Goal: Navigation & Orientation: Find specific page/section

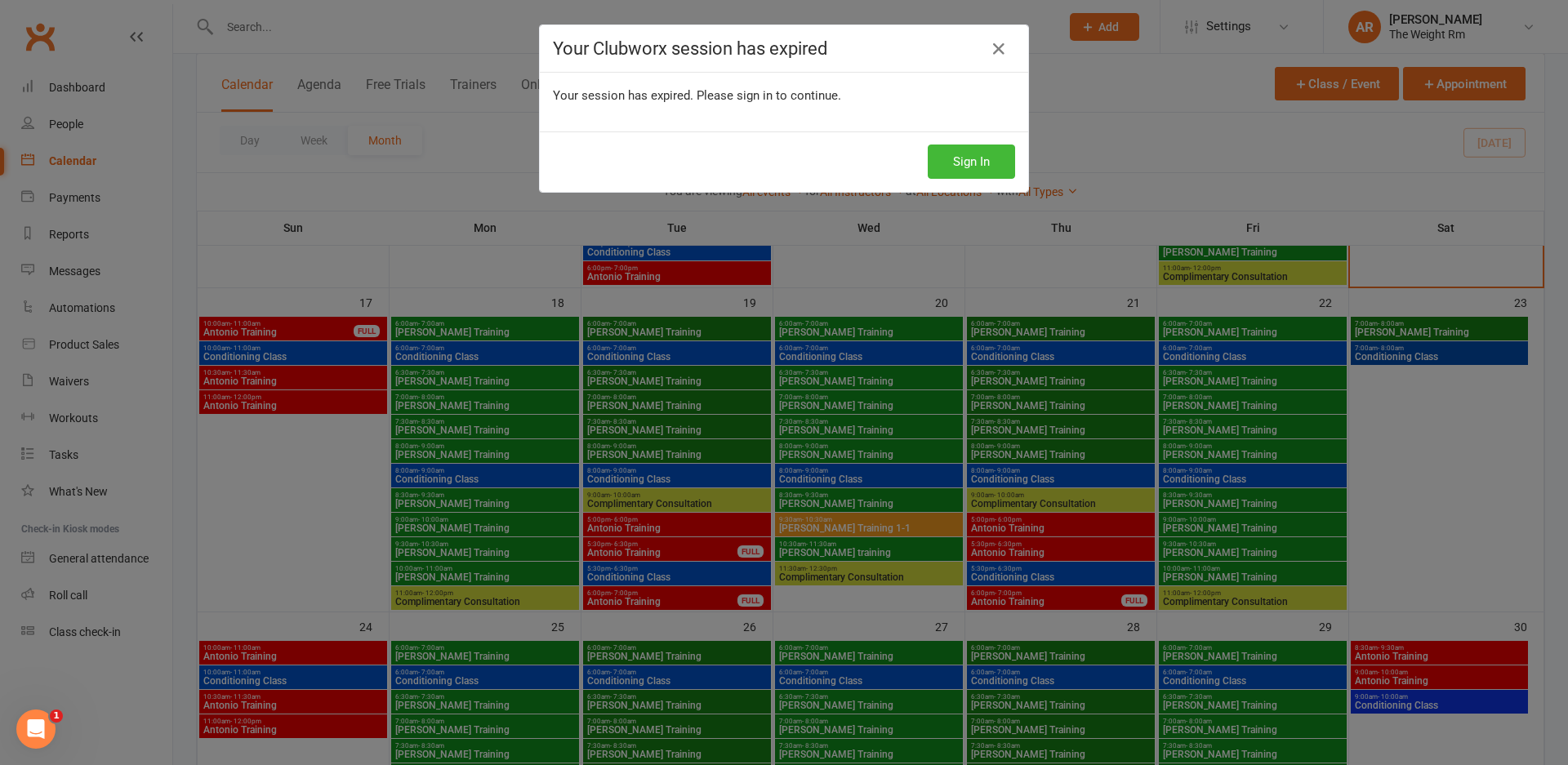
scroll to position [984, 0]
click at [977, 142] on div "Sign In" at bounding box center [784, 162] width 489 height 61
click at [974, 154] on button "Sign In" at bounding box center [972, 162] width 87 height 34
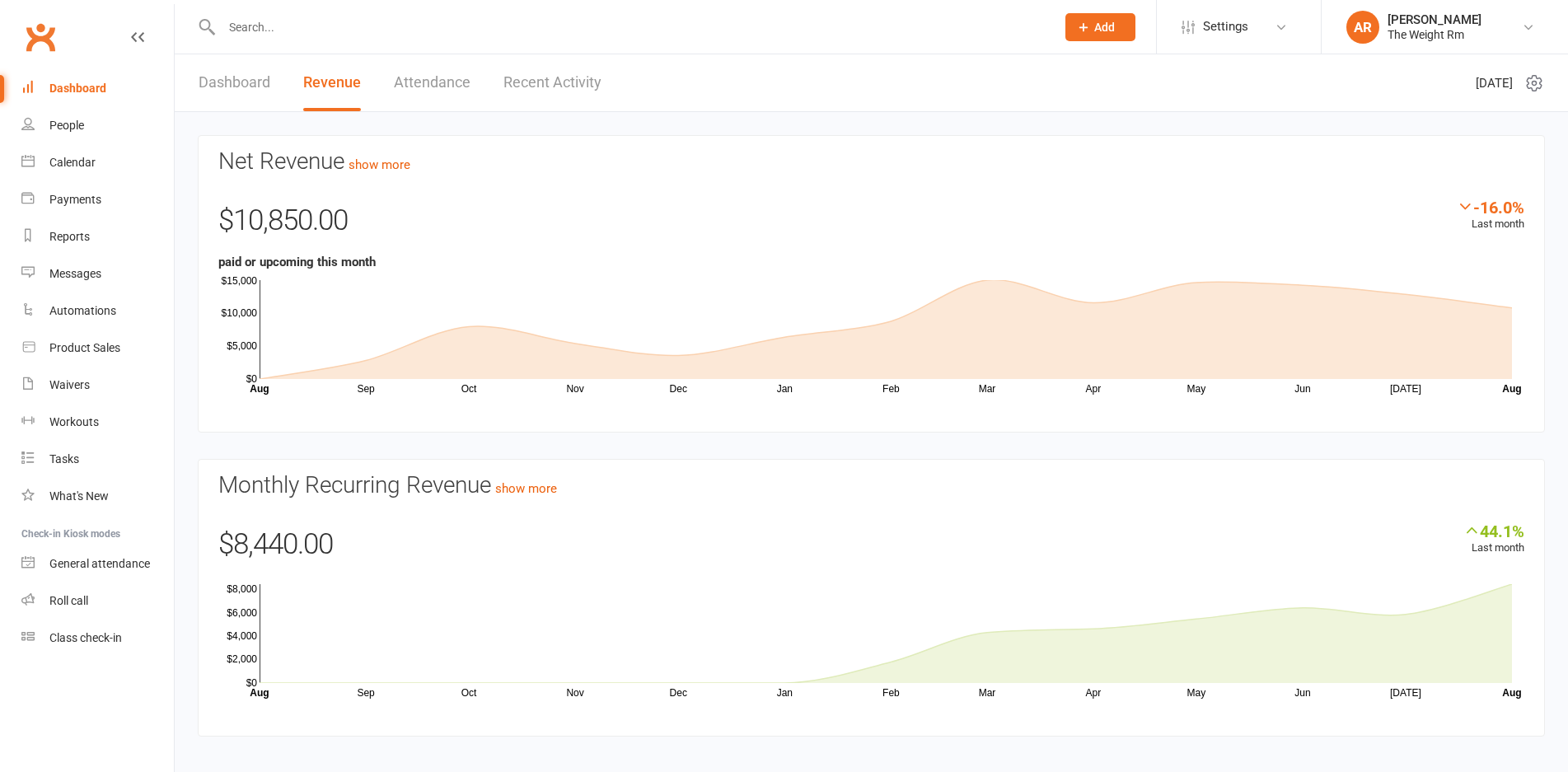
click at [559, 88] on link "Recent Activity" at bounding box center [553, 82] width 98 height 57
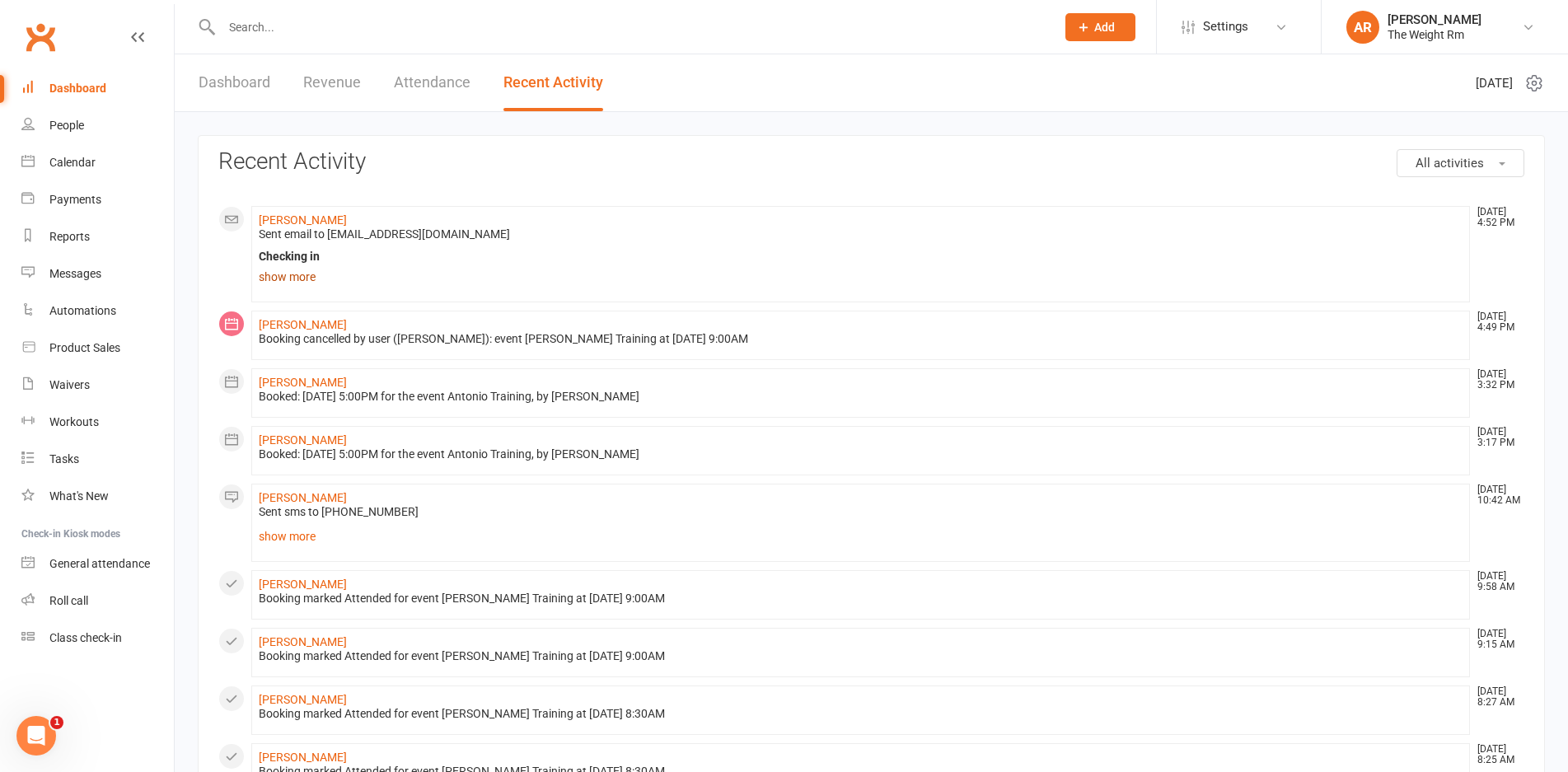
click at [273, 281] on link "show more" at bounding box center [861, 277] width 1204 height 23
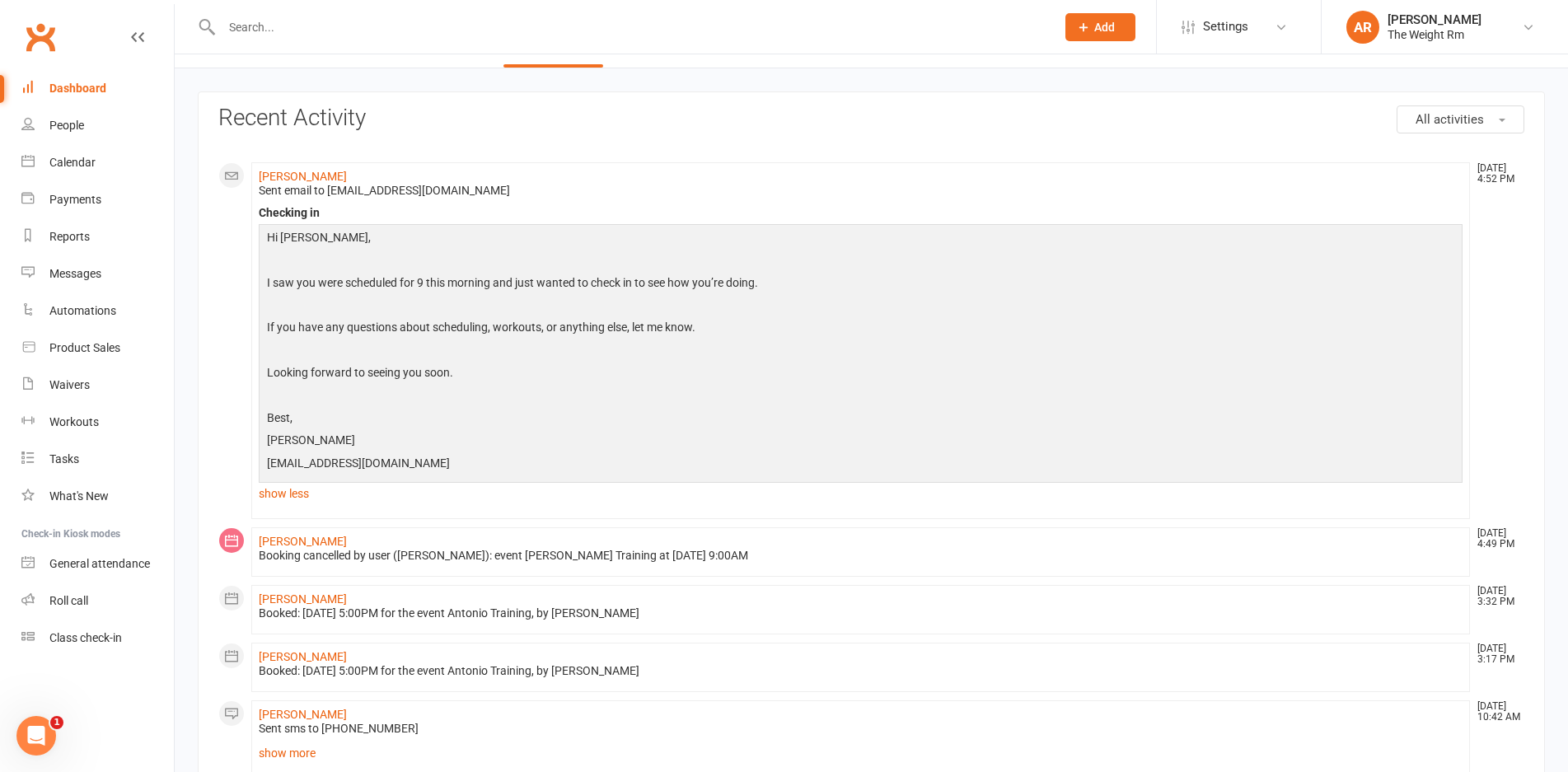
scroll to position [27, 0]
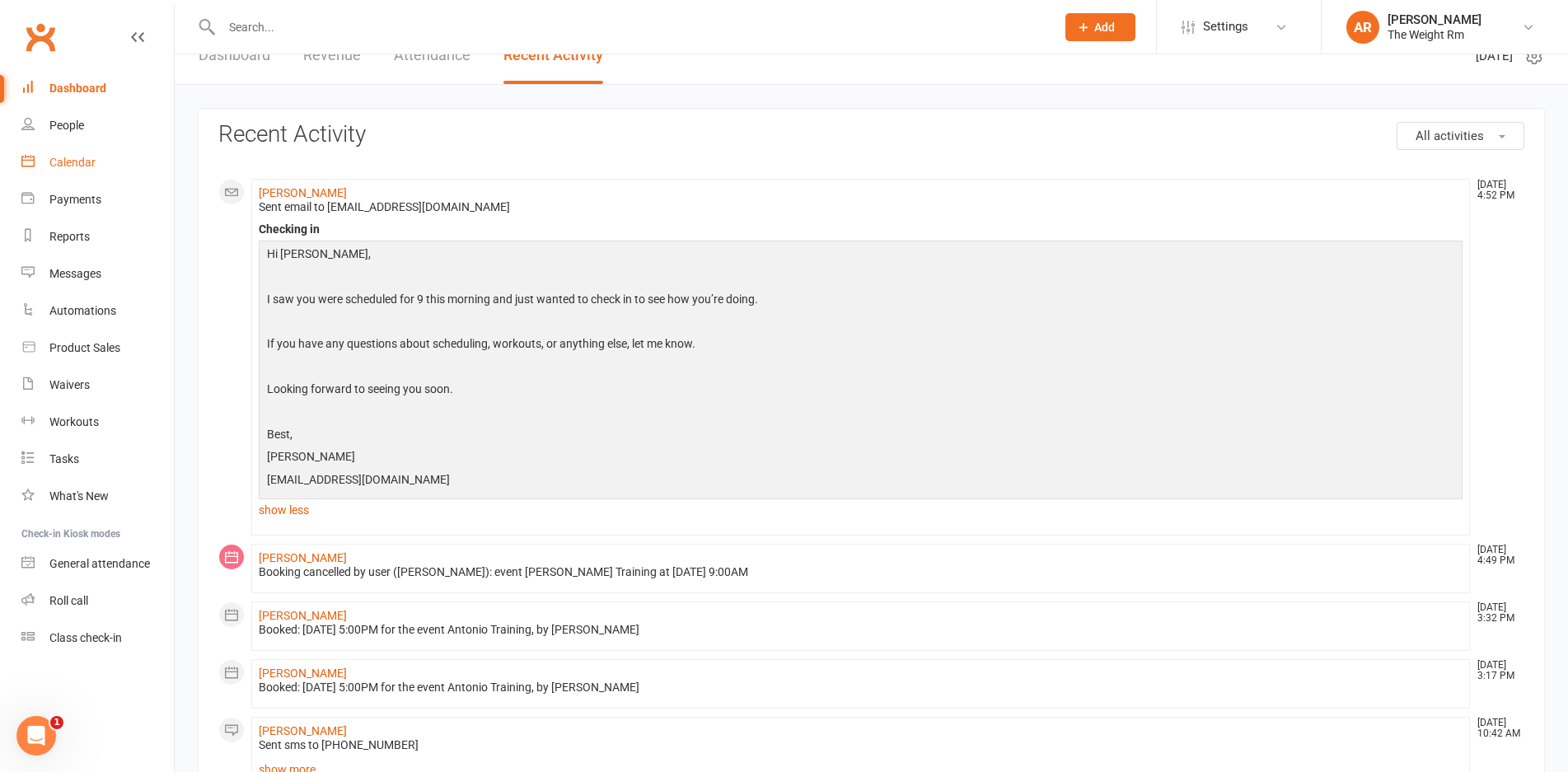
click at [120, 165] on link "Calendar" at bounding box center [97, 162] width 153 height 37
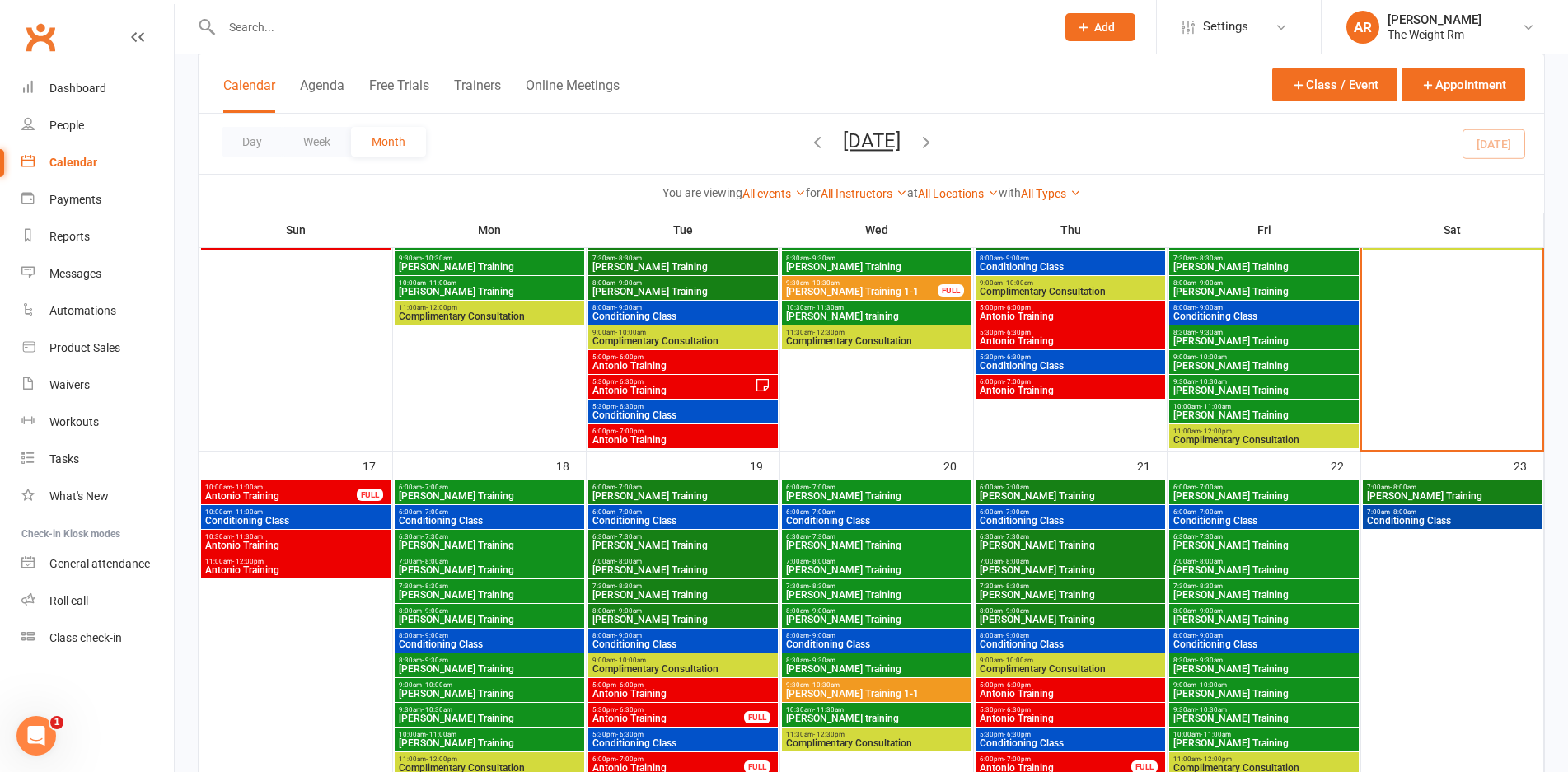
scroll to position [878, 0]
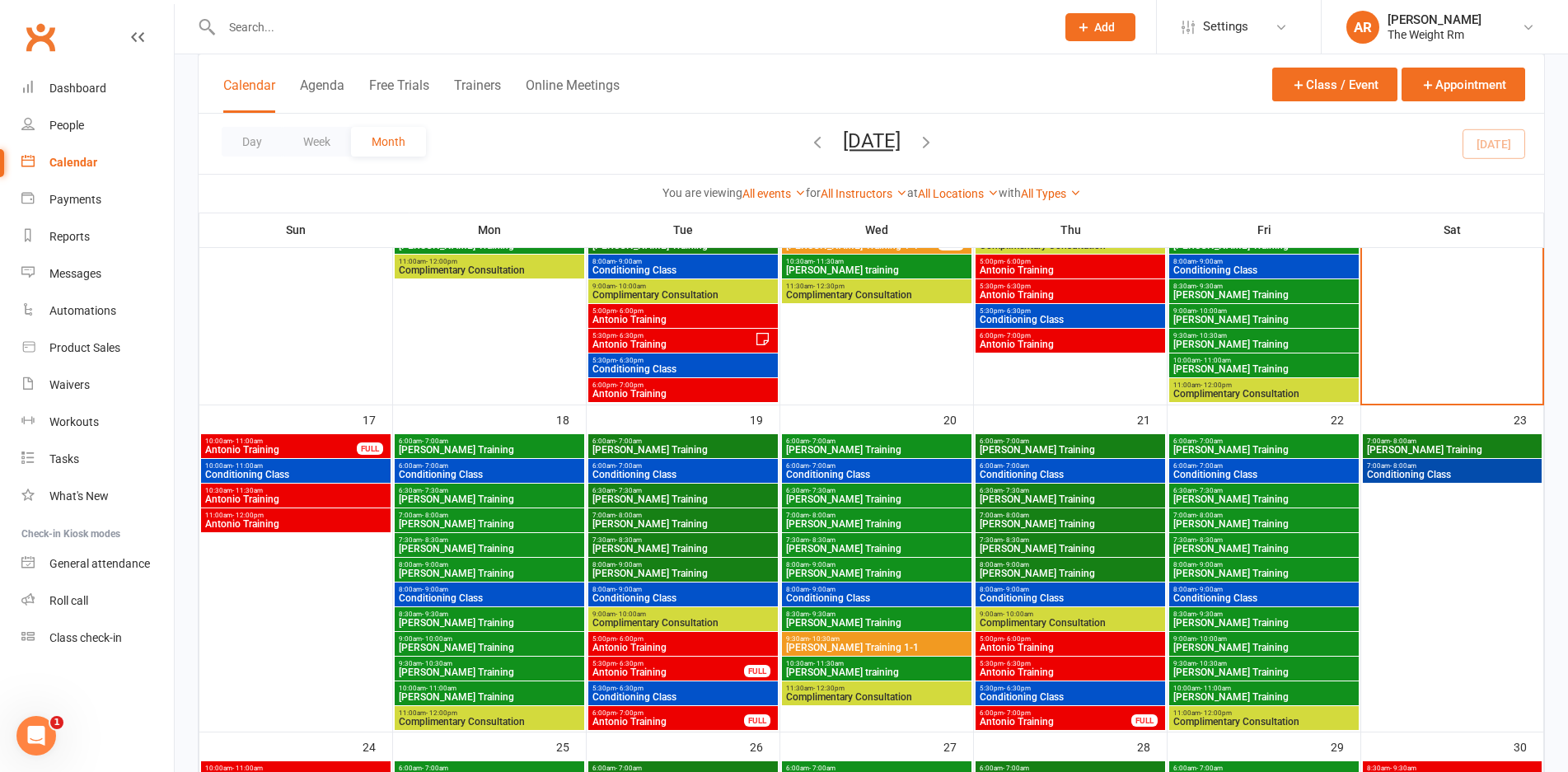
click at [317, 520] on span "Antonio Training" at bounding box center [296, 524] width 183 height 10
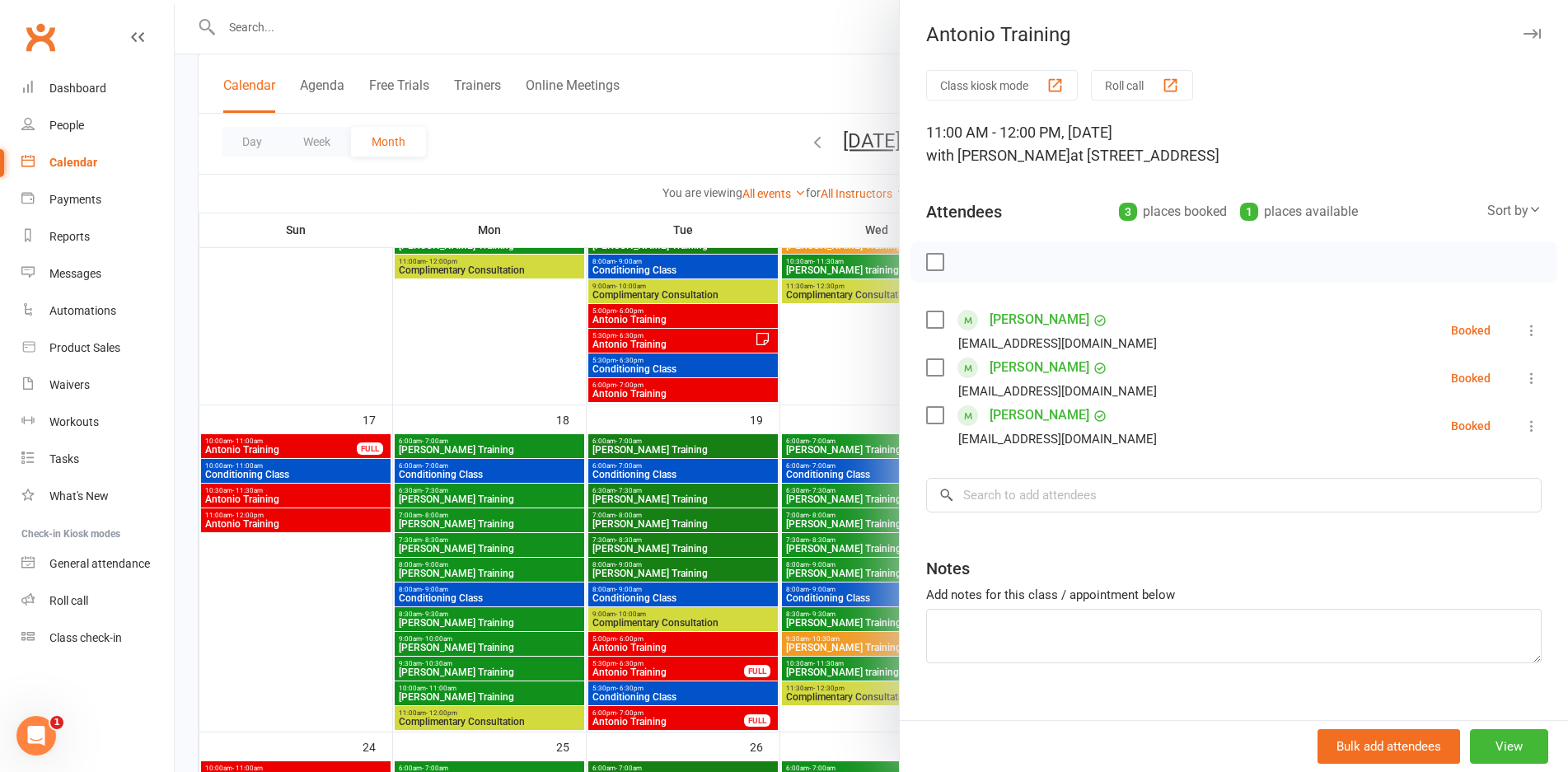
click at [317, 520] on div at bounding box center [871, 386] width 1393 height 772
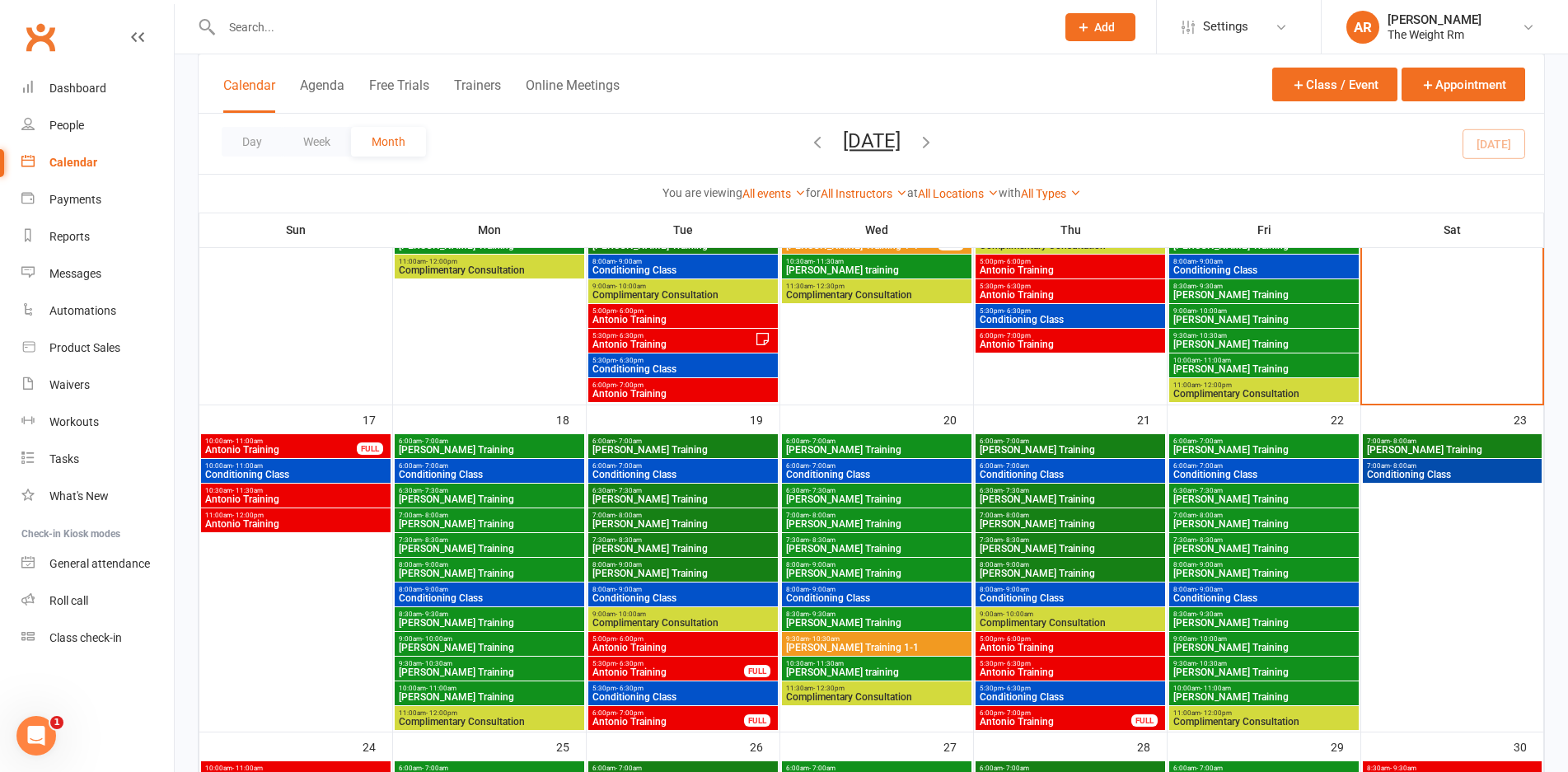
click at [313, 495] on span "Antonio Training" at bounding box center [296, 499] width 183 height 10
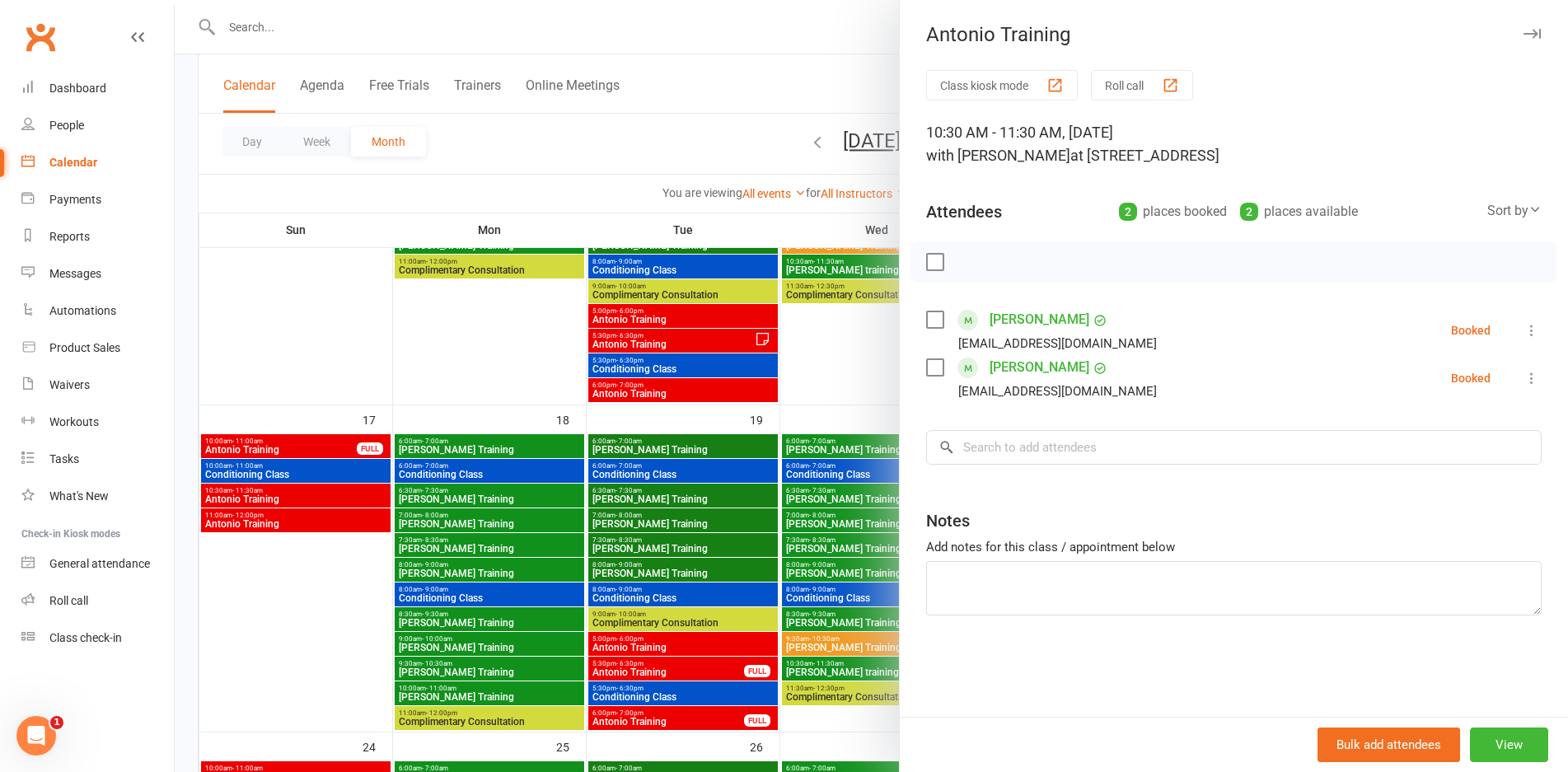
click at [313, 495] on div at bounding box center [871, 386] width 1393 height 772
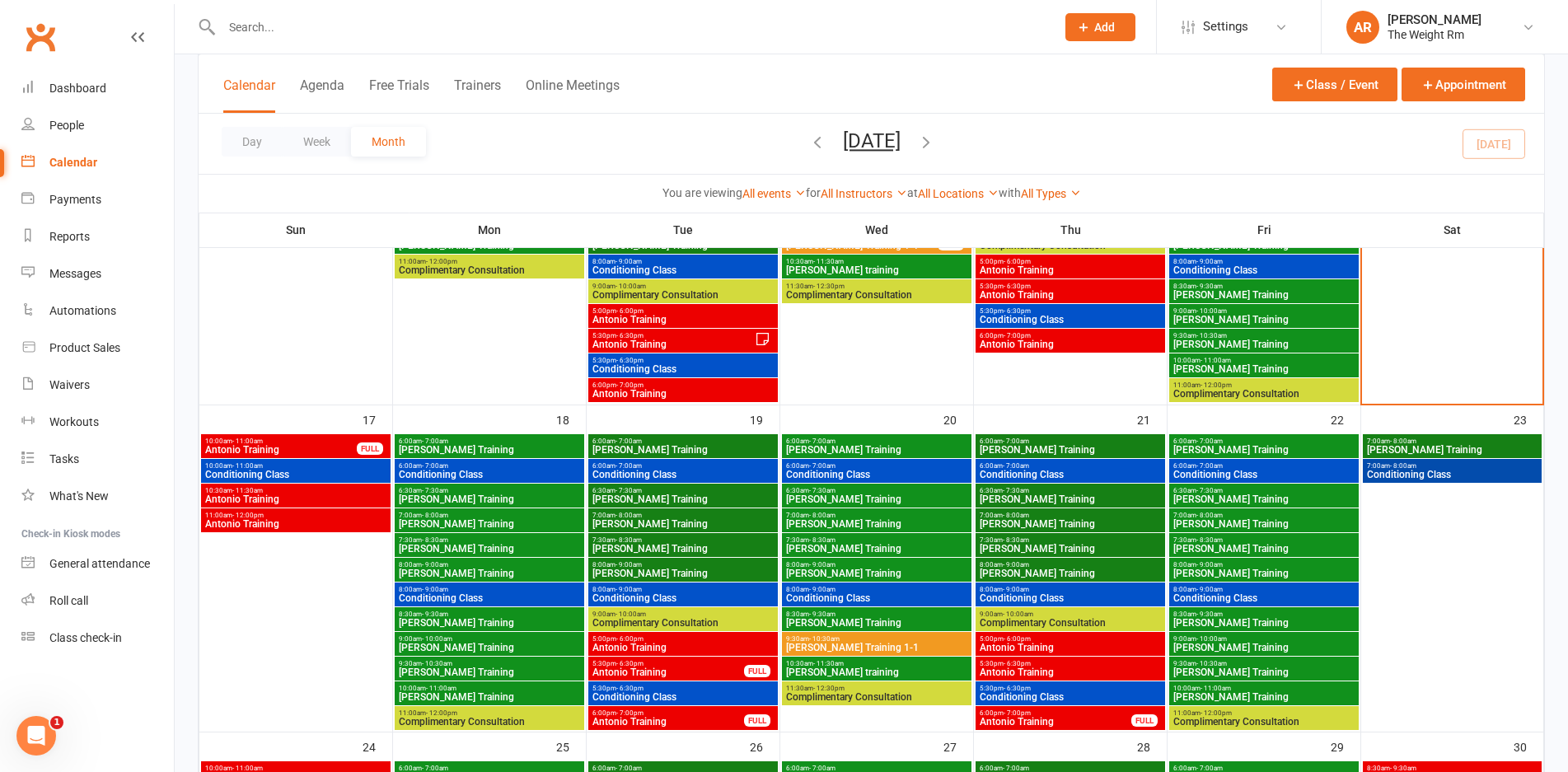
click at [307, 476] on span "Conditioning Class" at bounding box center [296, 475] width 183 height 10
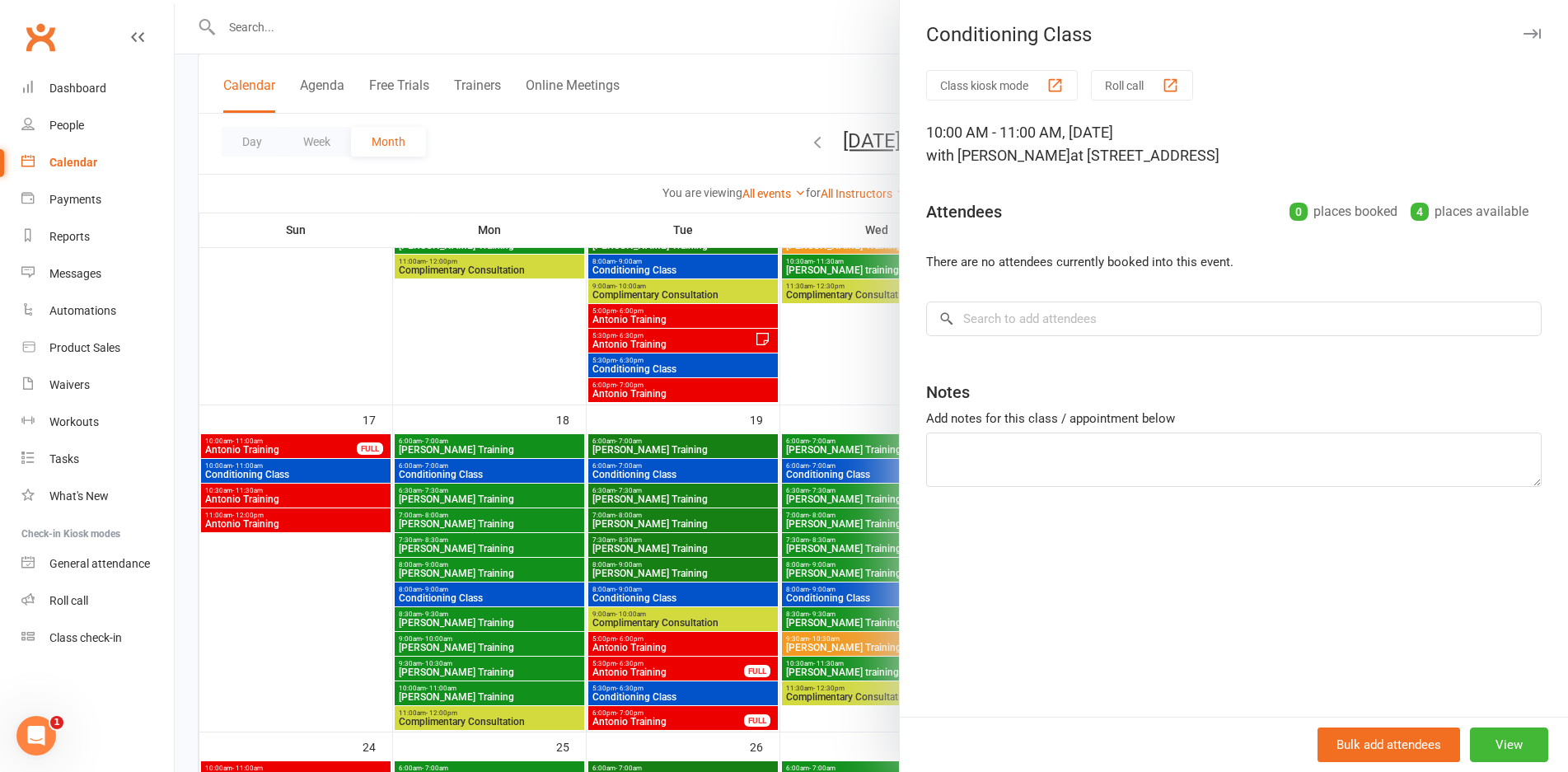
click at [309, 455] on div at bounding box center [871, 386] width 1393 height 772
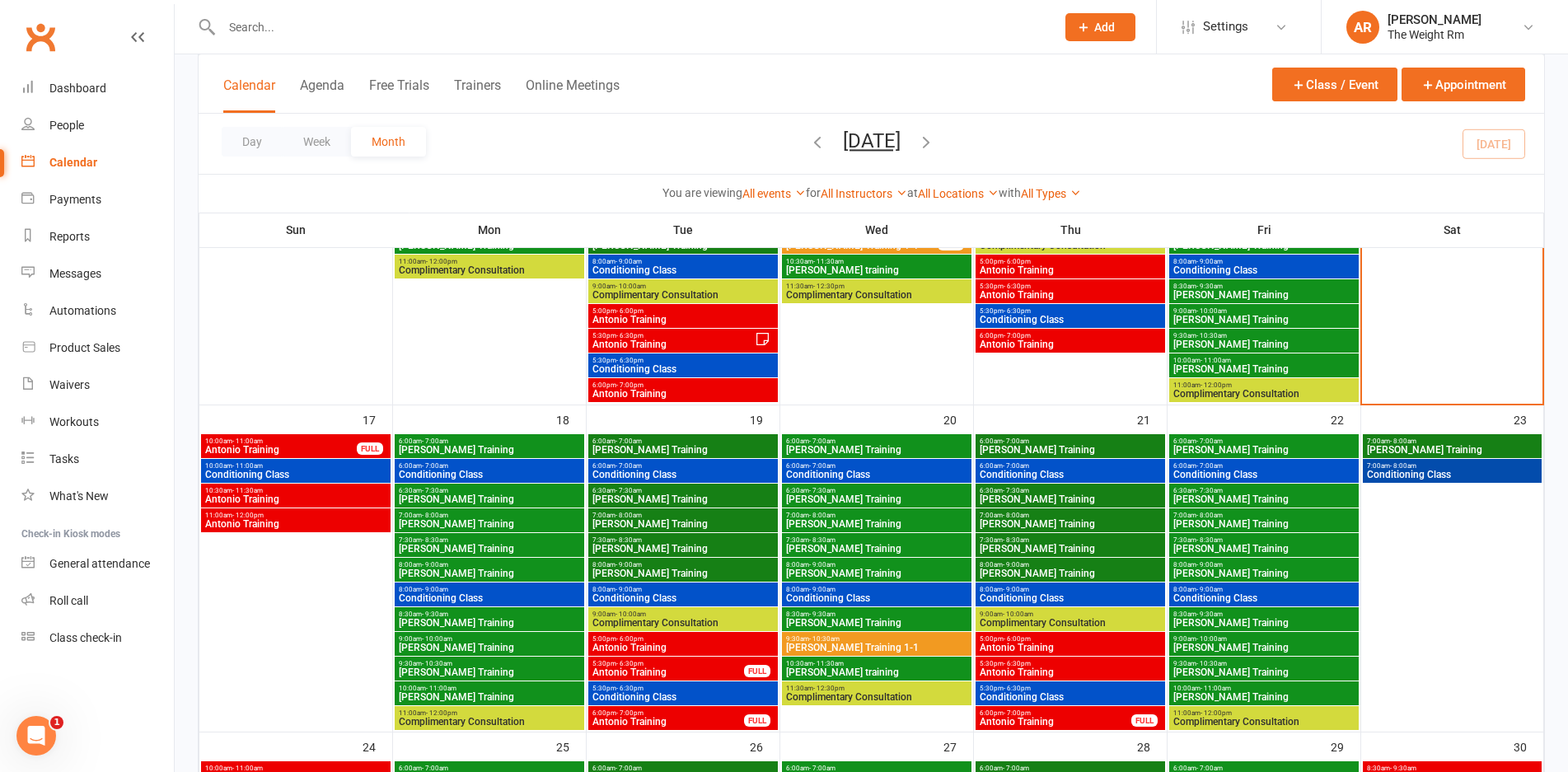
click at [309, 449] on span "Antonio Training" at bounding box center [281, 450] width 154 height 10
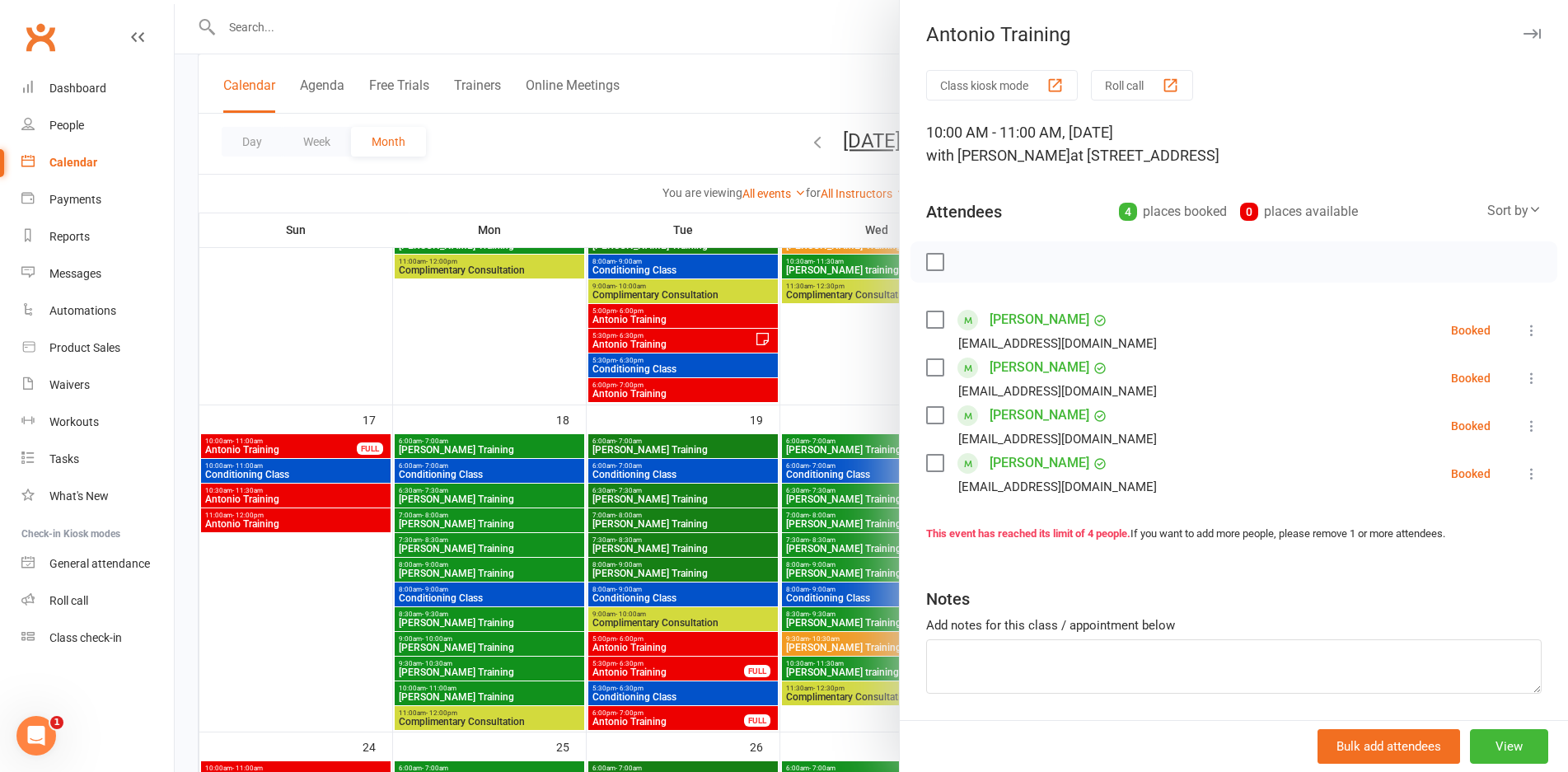
click at [309, 449] on div at bounding box center [871, 386] width 1393 height 772
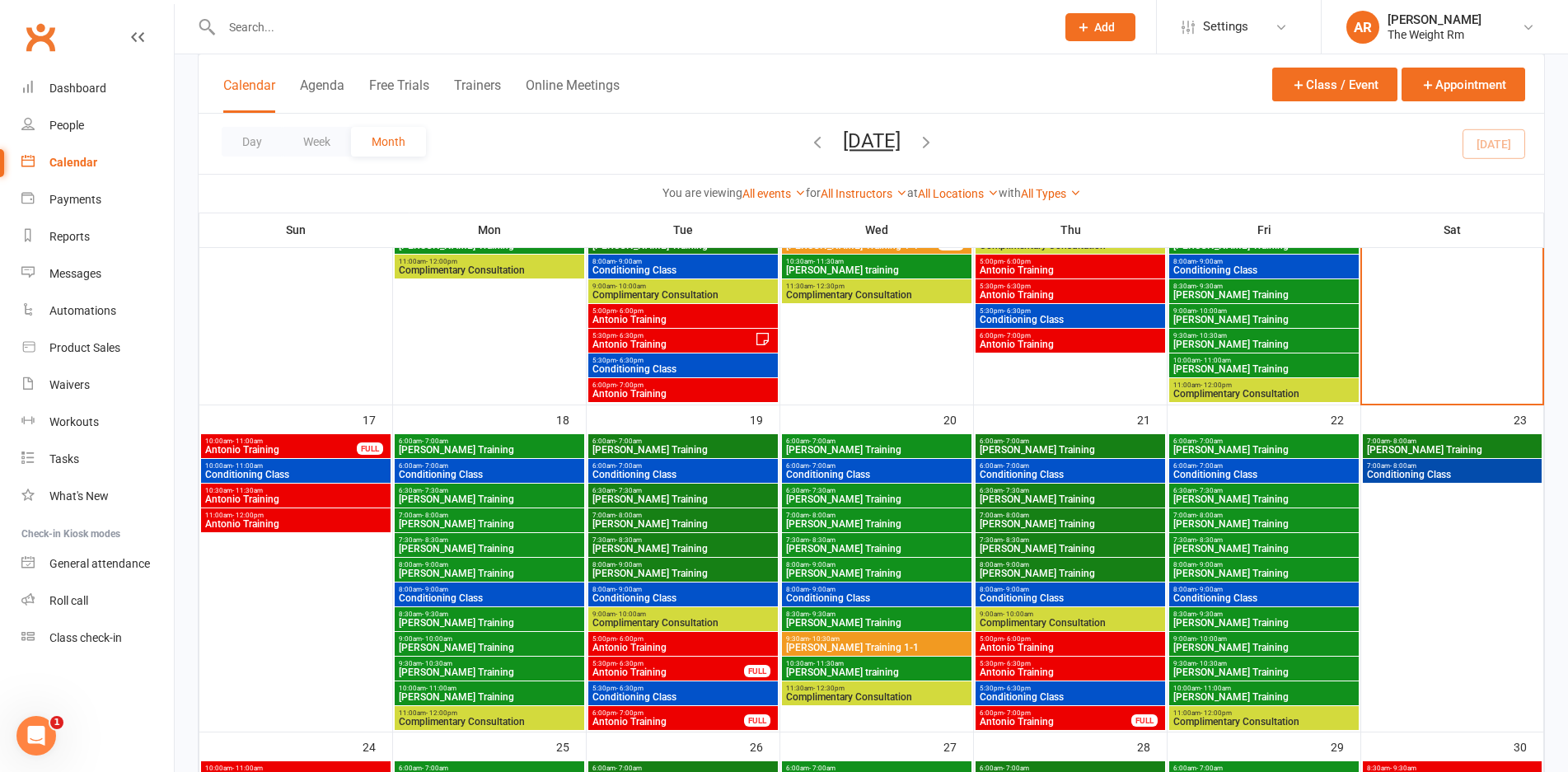
click at [666, 643] on span "Antonio Training" at bounding box center [683, 647] width 183 height 10
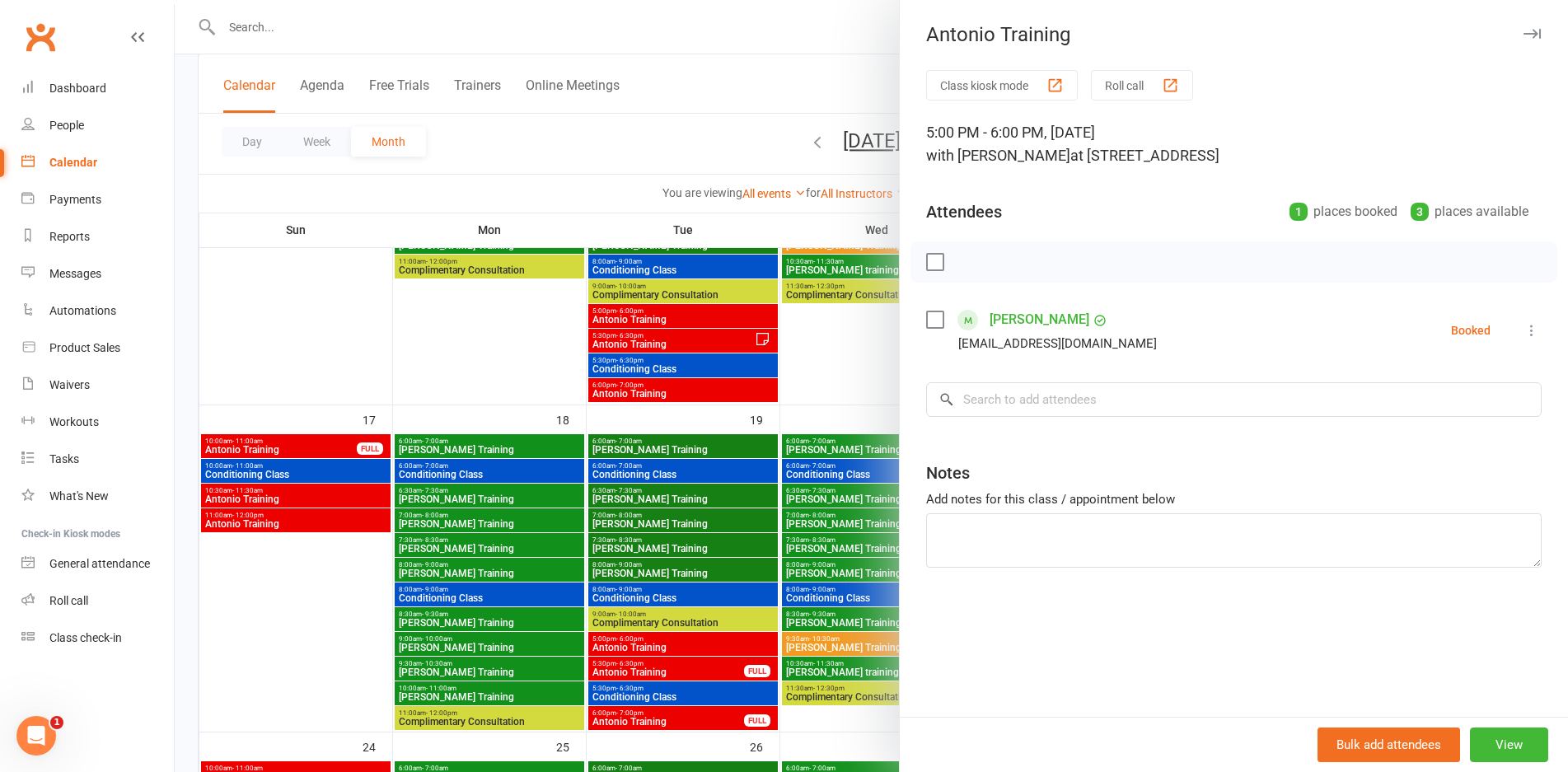
click at [666, 642] on div at bounding box center [871, 386] width 1393 height 772
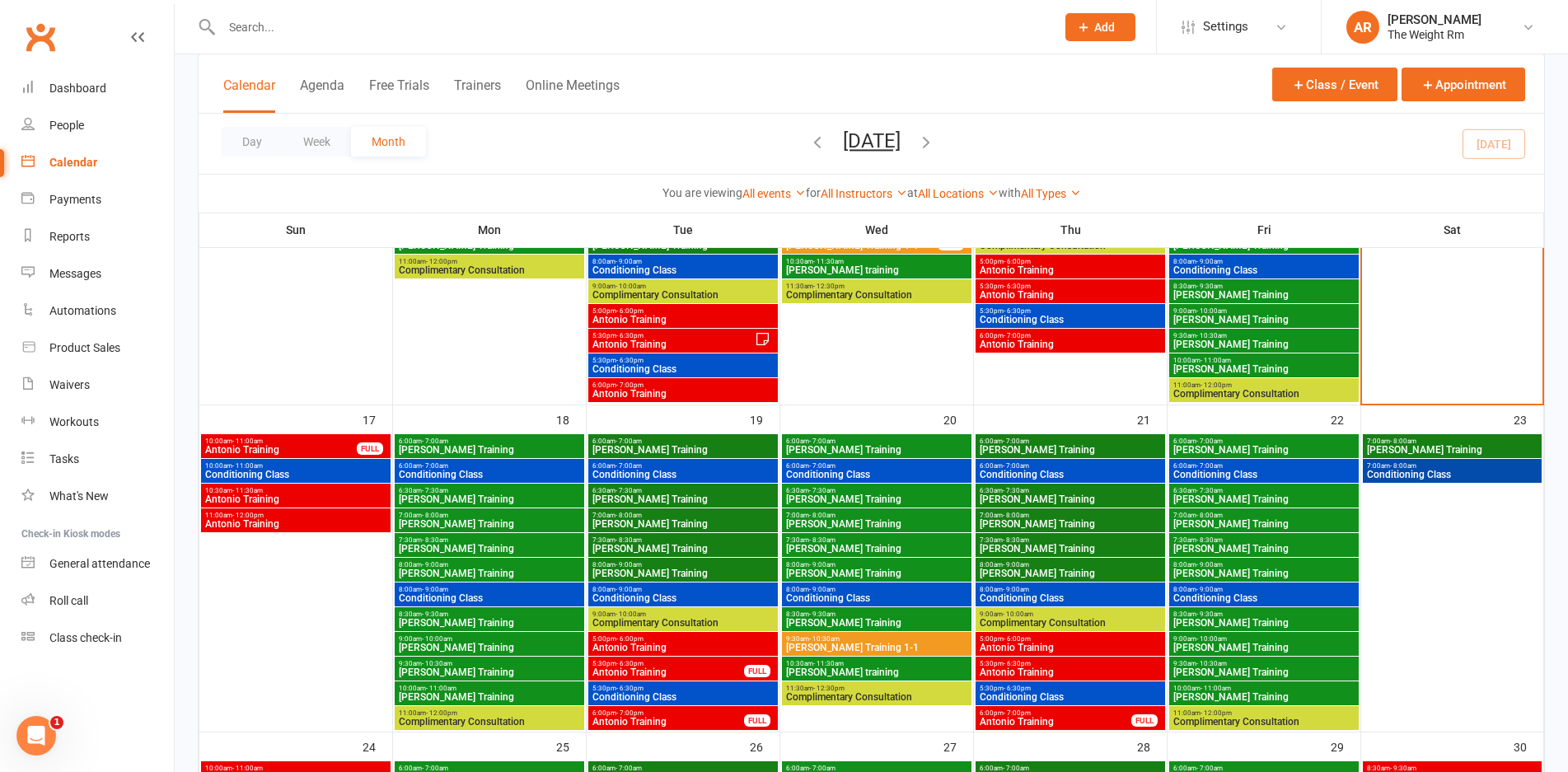
click at [680, 667] on span "Antonio Training" at bounding box center [669, 672] width 154 height 10
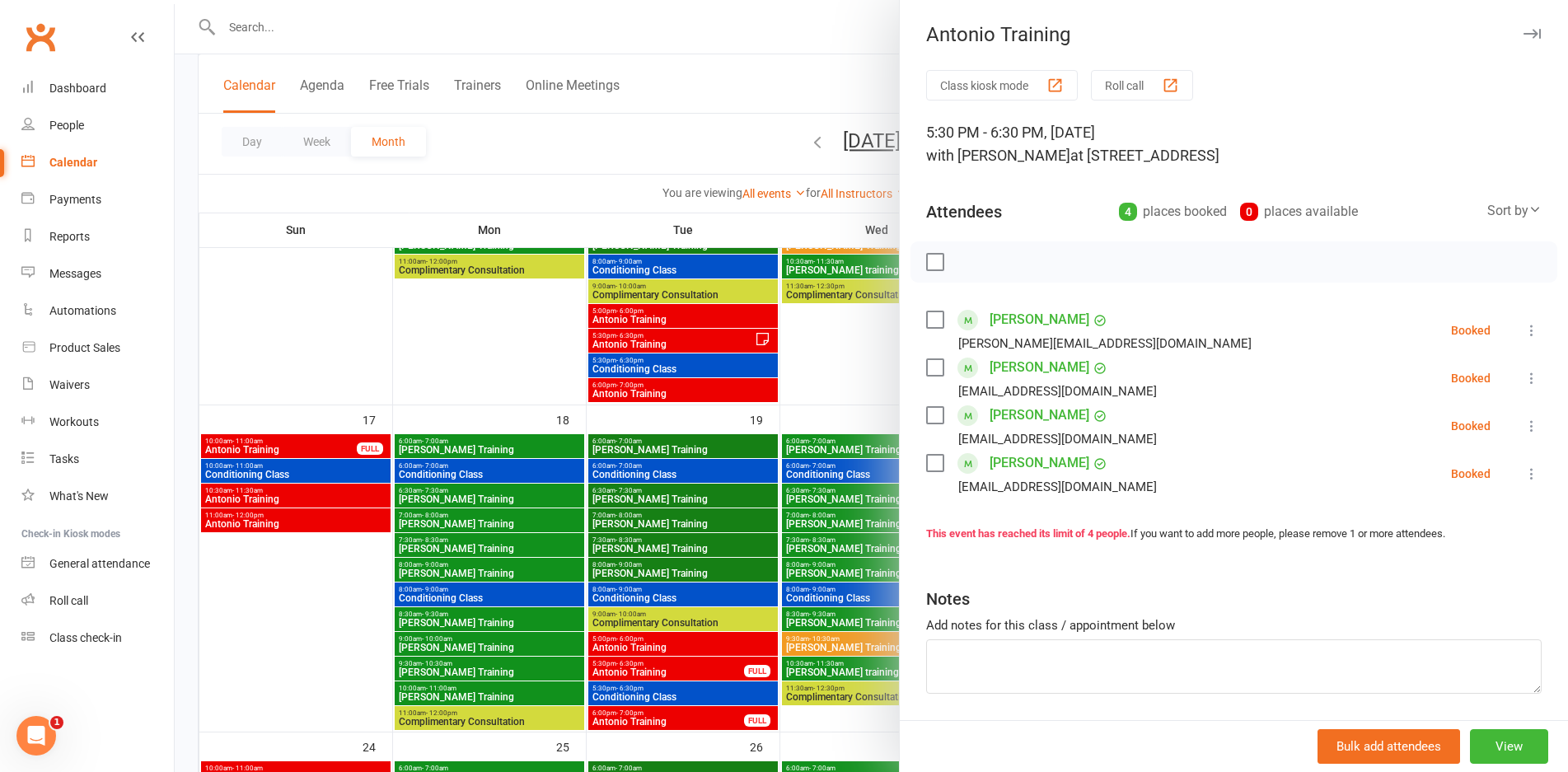
click at [680, 667] on div at bounding box center [871, 386] width 1393 height 772
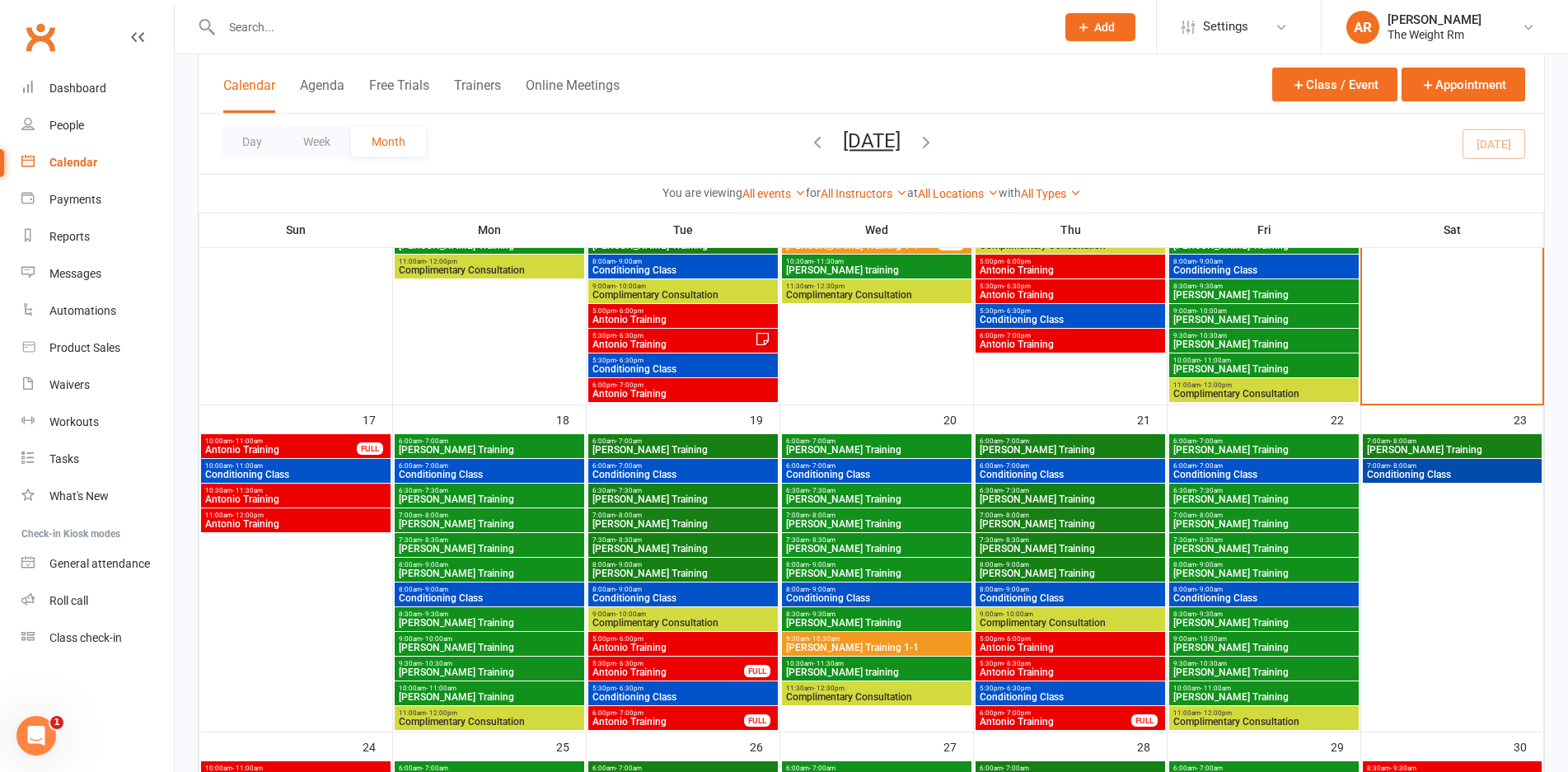
click at [674, 689] on span "5:30pm - 6:30pm" at bounding box center [683, 689] width 183 height 8
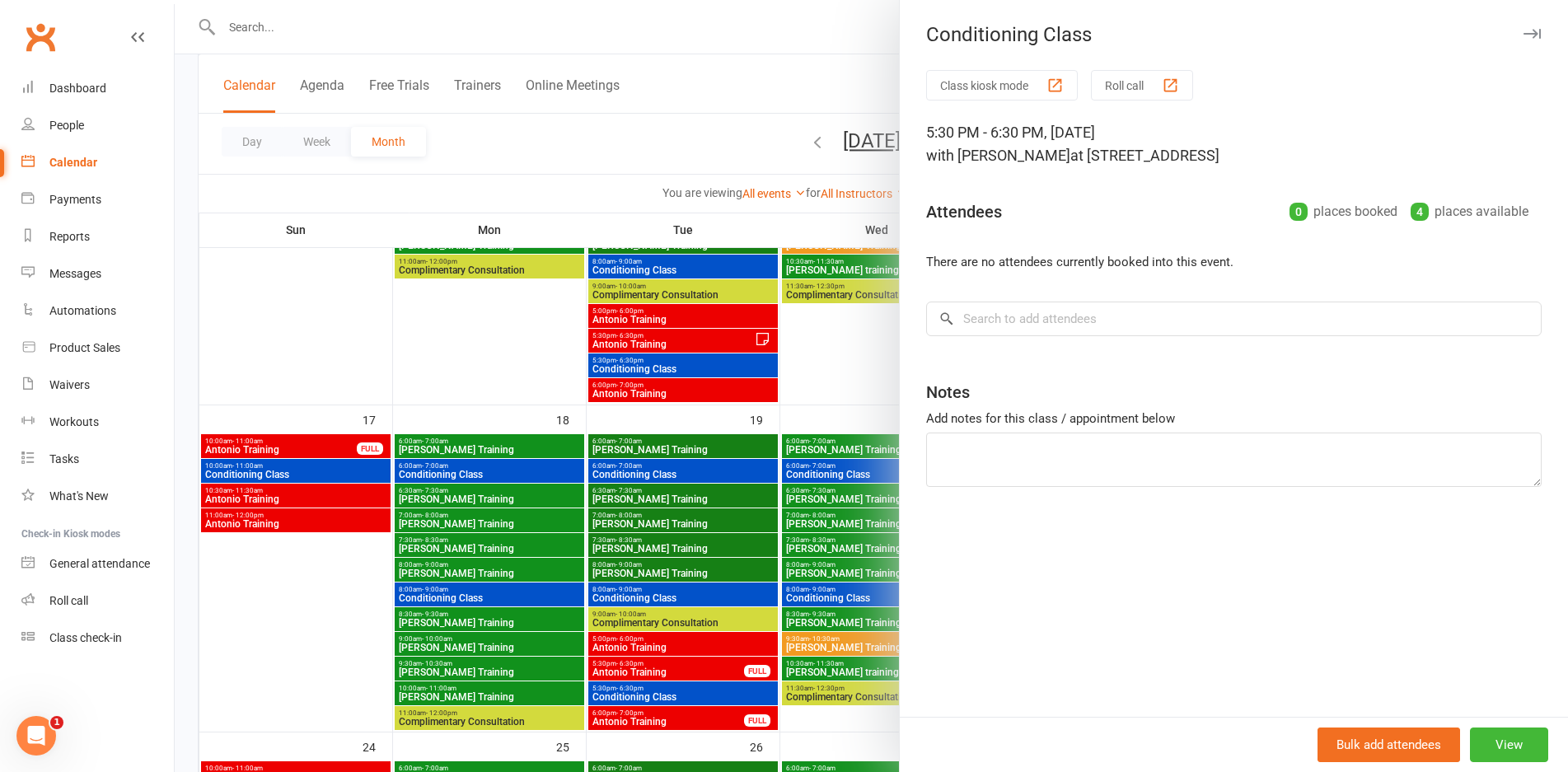
click at [674, 689] on div at bounding box center [871, 386] width 1393 height 772
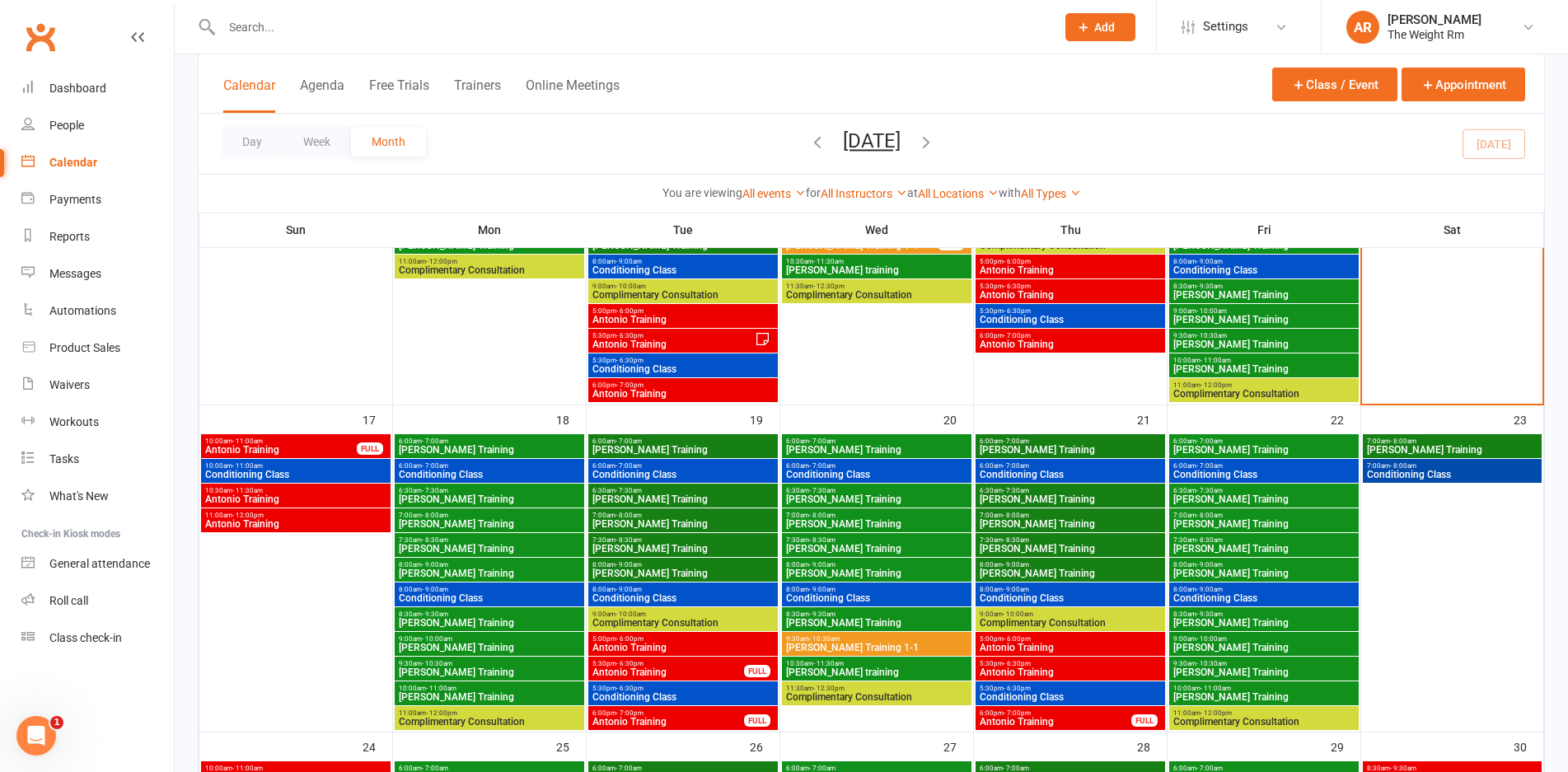
click at [684, 716] on span "Antonio Training" at bounding box center [669, 721] width 154 height 10
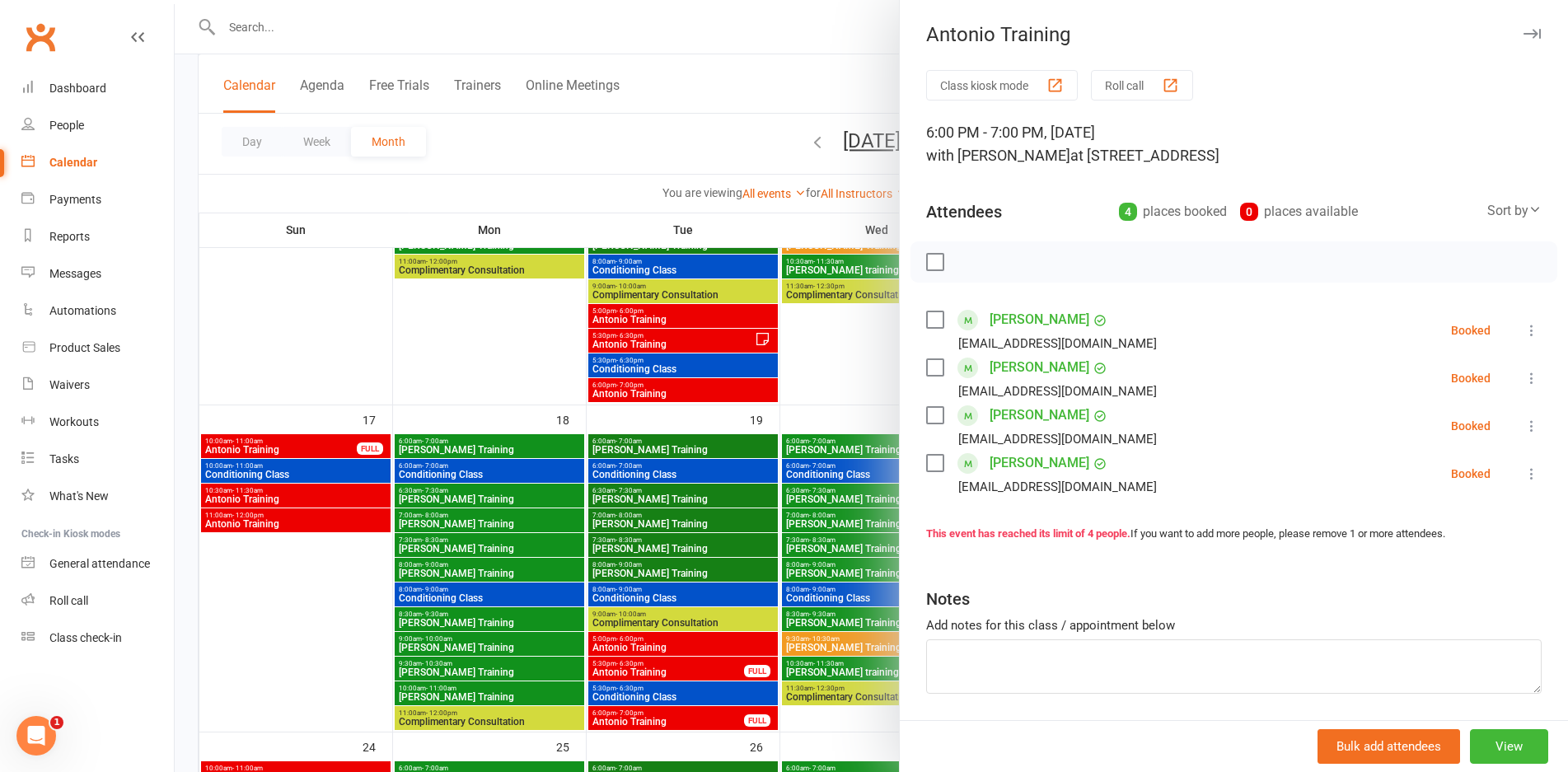
click at [684, 716] on div at bounding box center [871, 386] width 1393 height 772
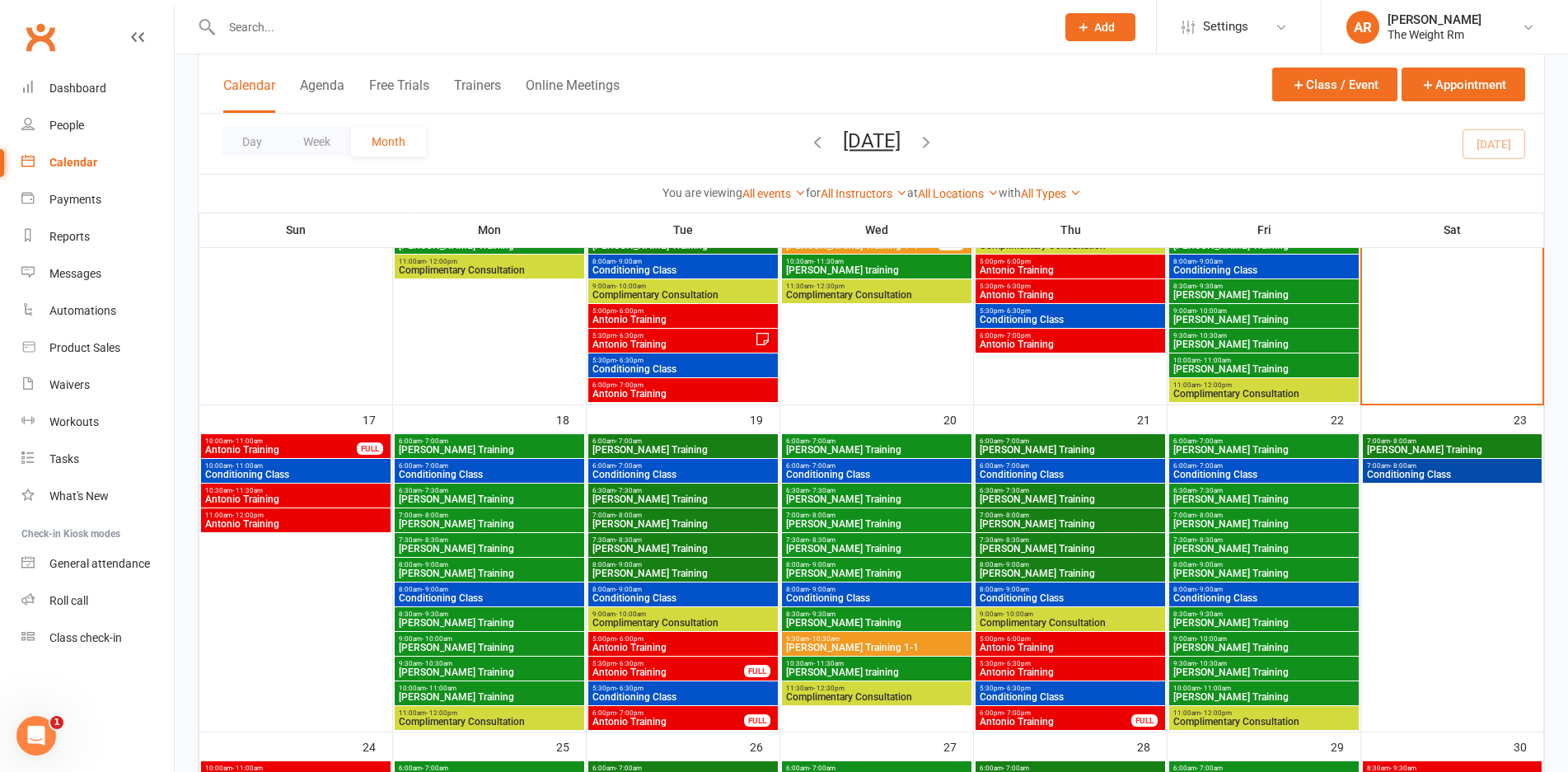
click at [1026, 651] on span "Antonio Training" at bounding box center [1070, 647] width 183 height 10
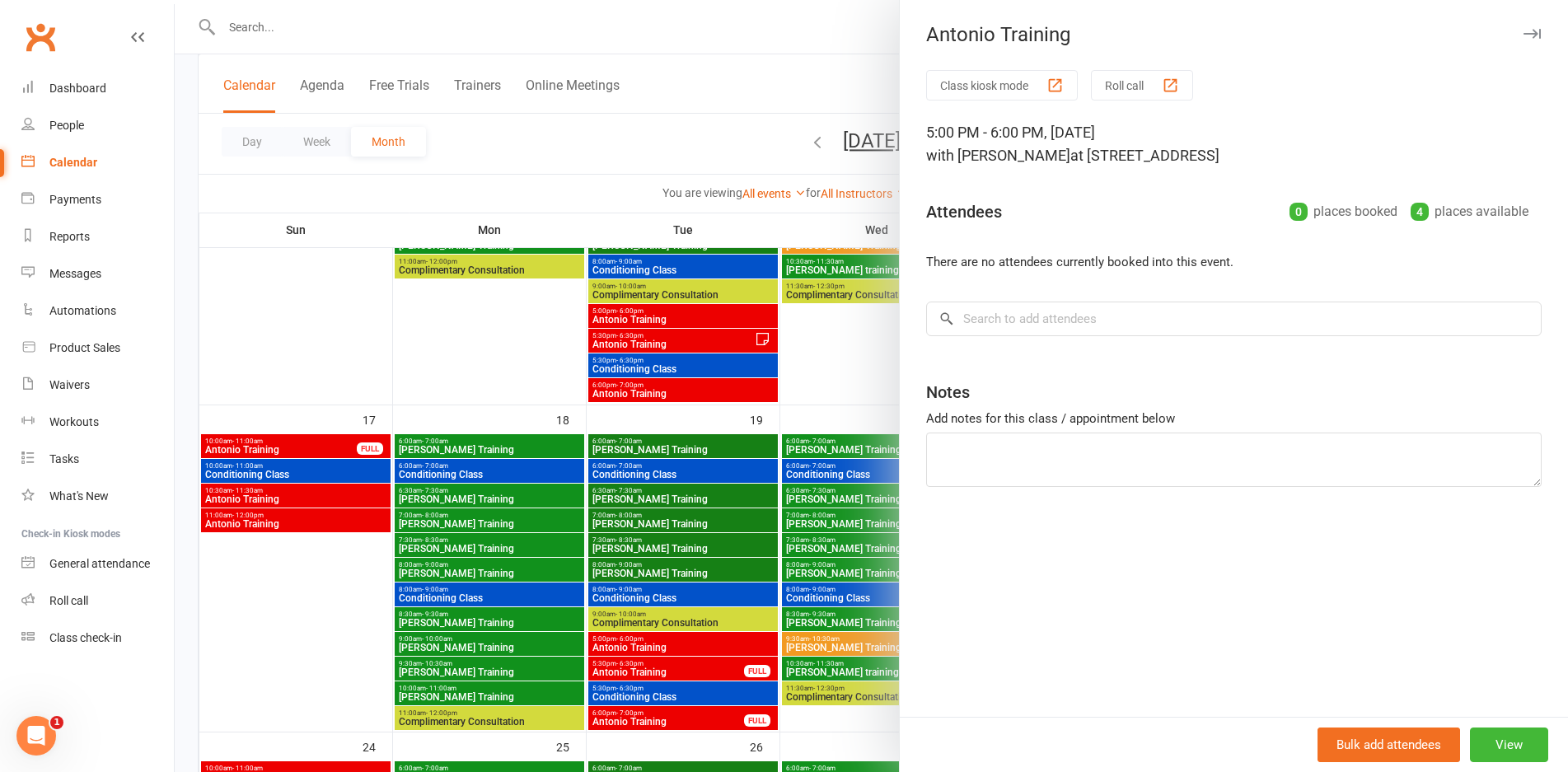
click at [808, 593] on div at bounding box center [871, 386] width 1393 height 772
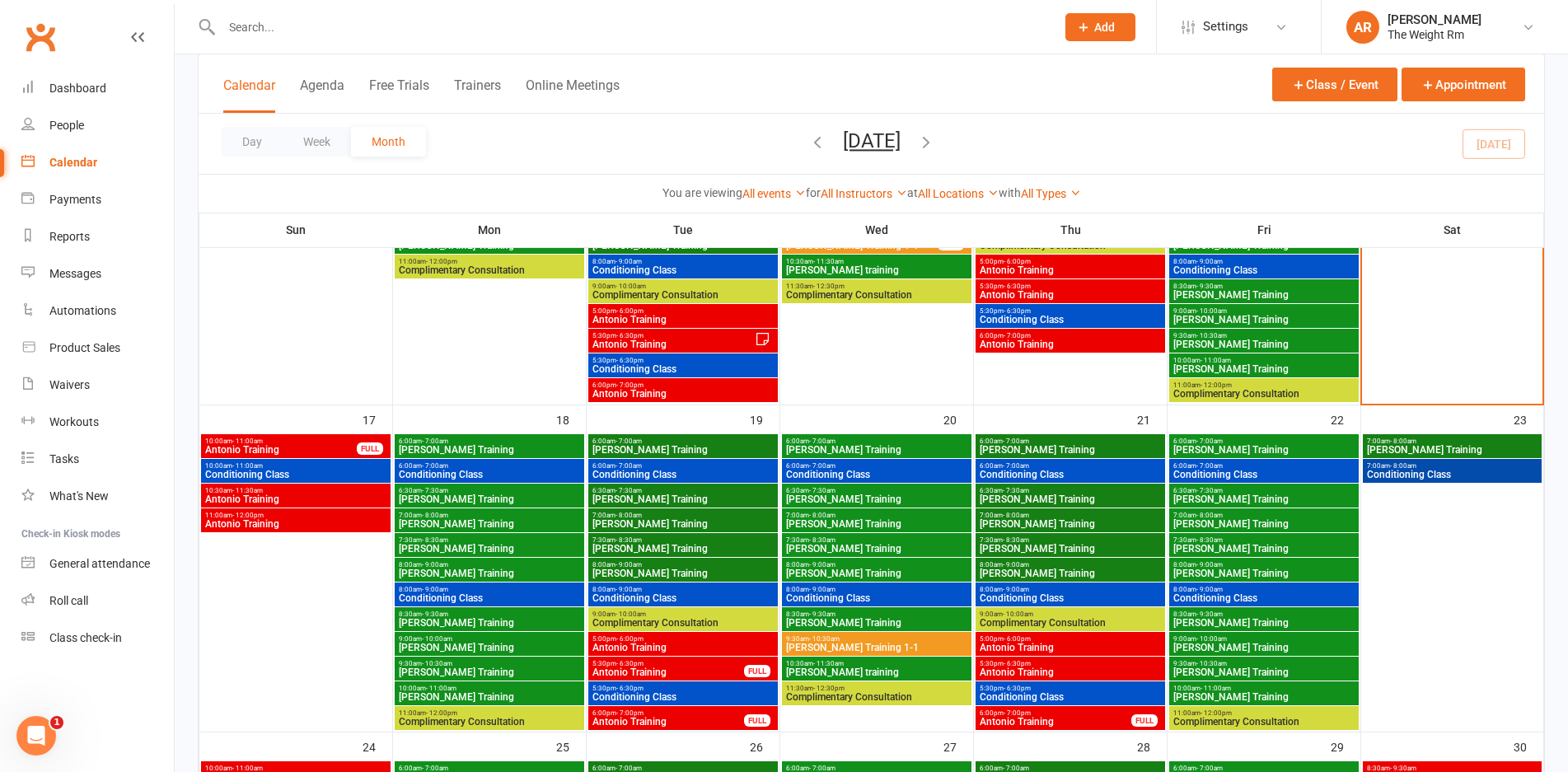
click at [1013, 662] on span "- 6:30pm" at bounding box center [1017, 664] width 27 height 8
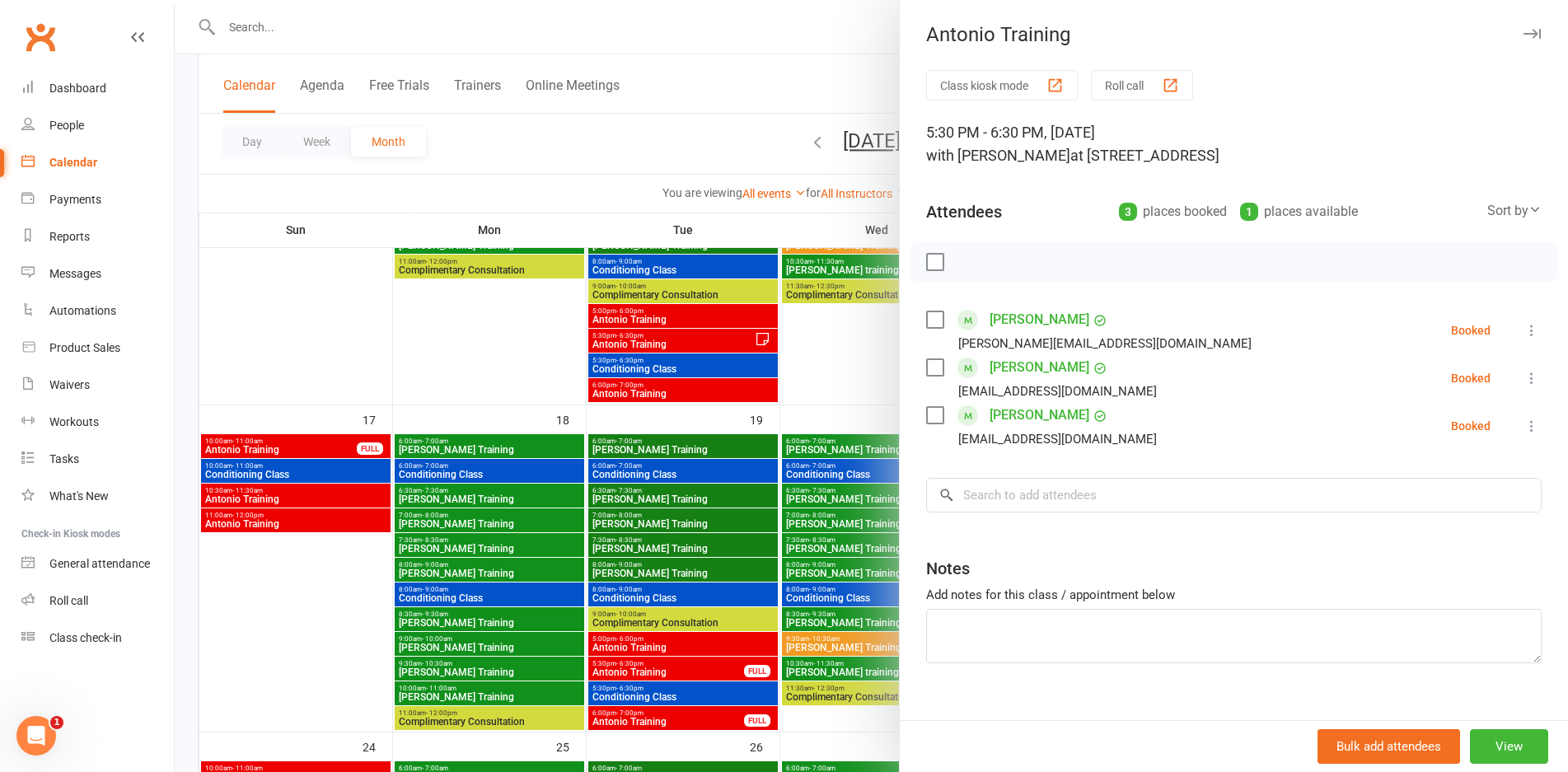
click at [815, 613] on div at bounding box center [871, 386] width 1393 height 772
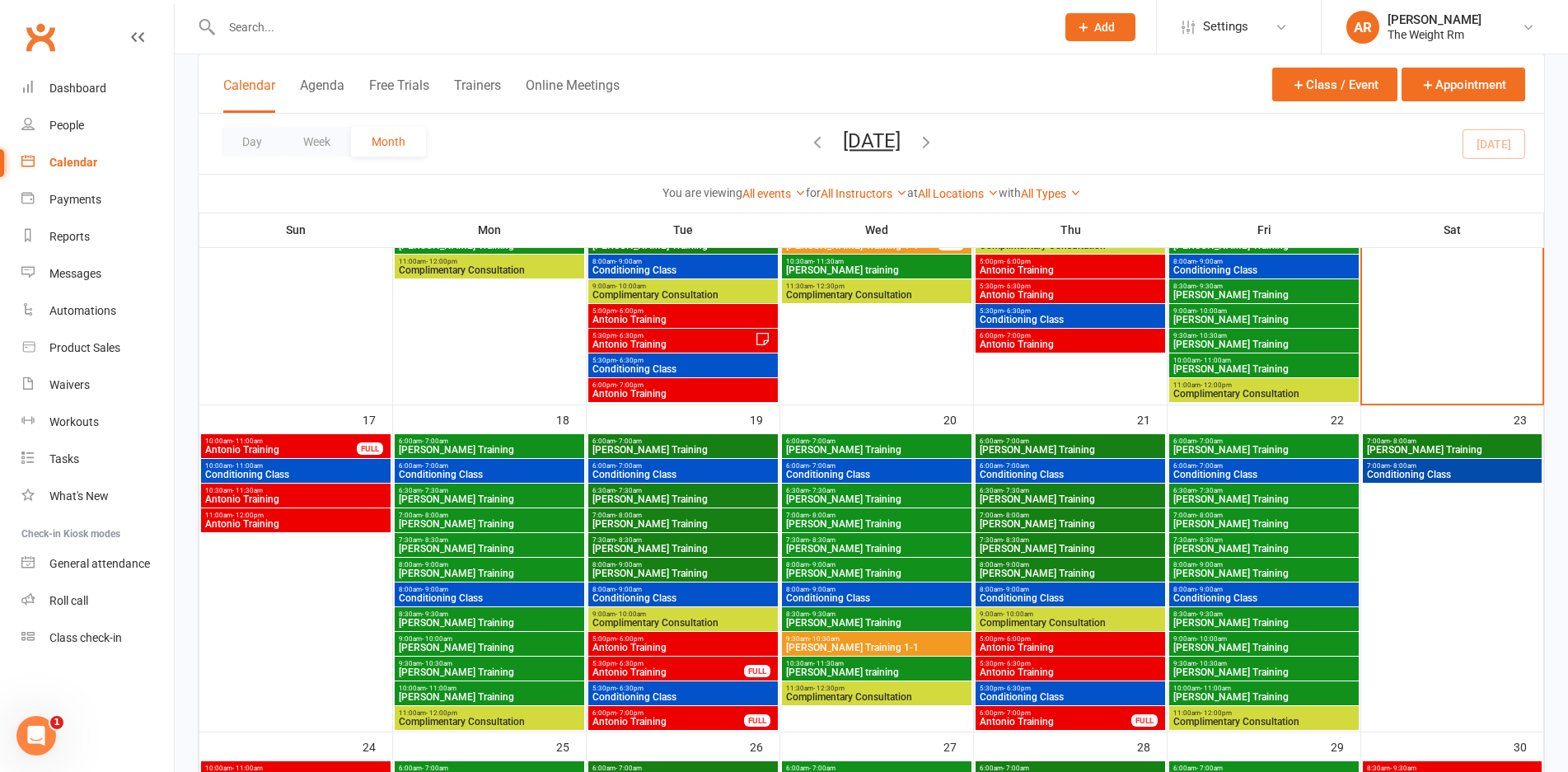
click at [1021, 711] on span "- 7:00pm" at bounding box center [1017, 714] width 27 height 8
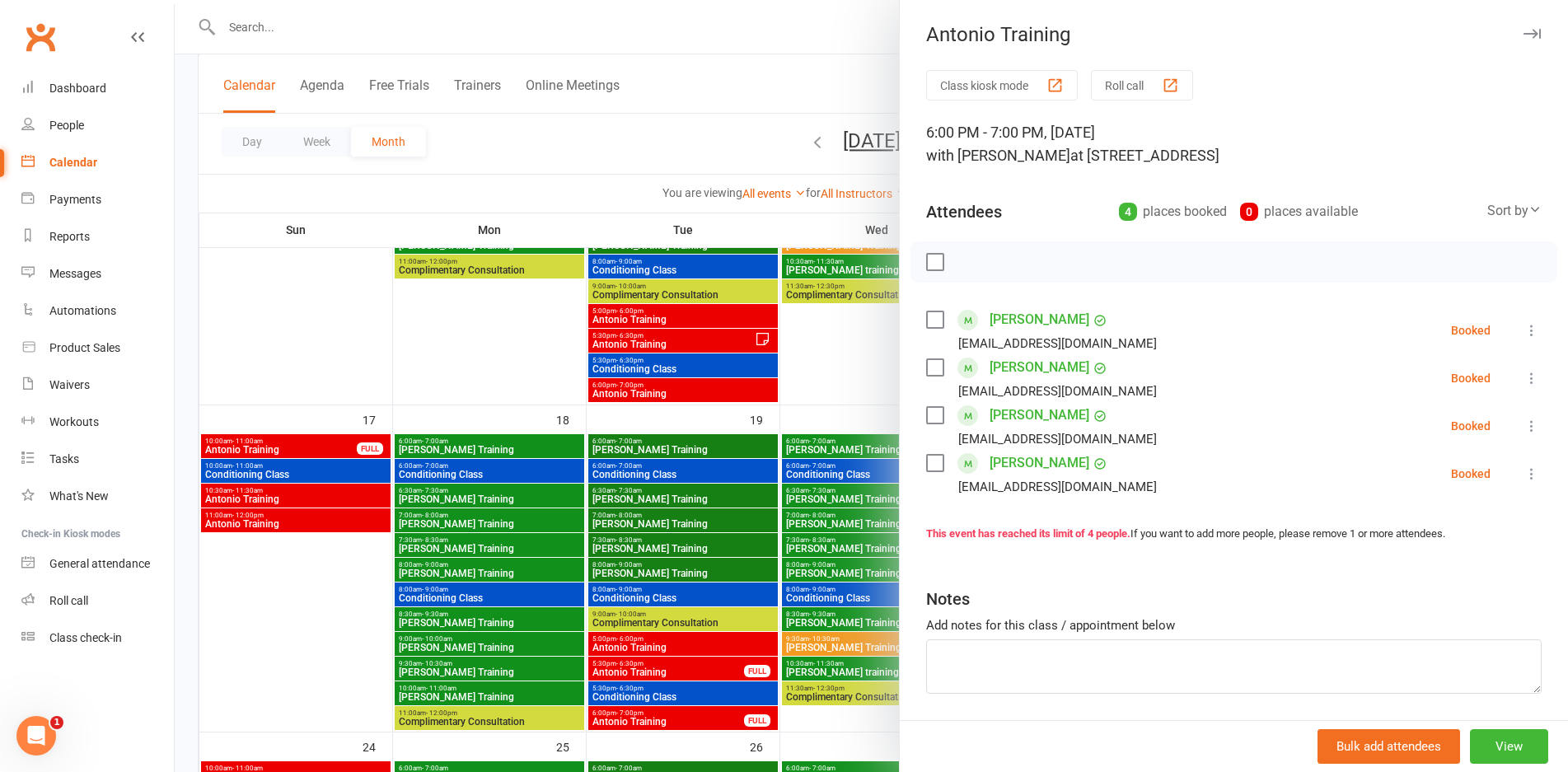
click at [802, 597] on div at bounding box center [871, 386] width 1393 height 772
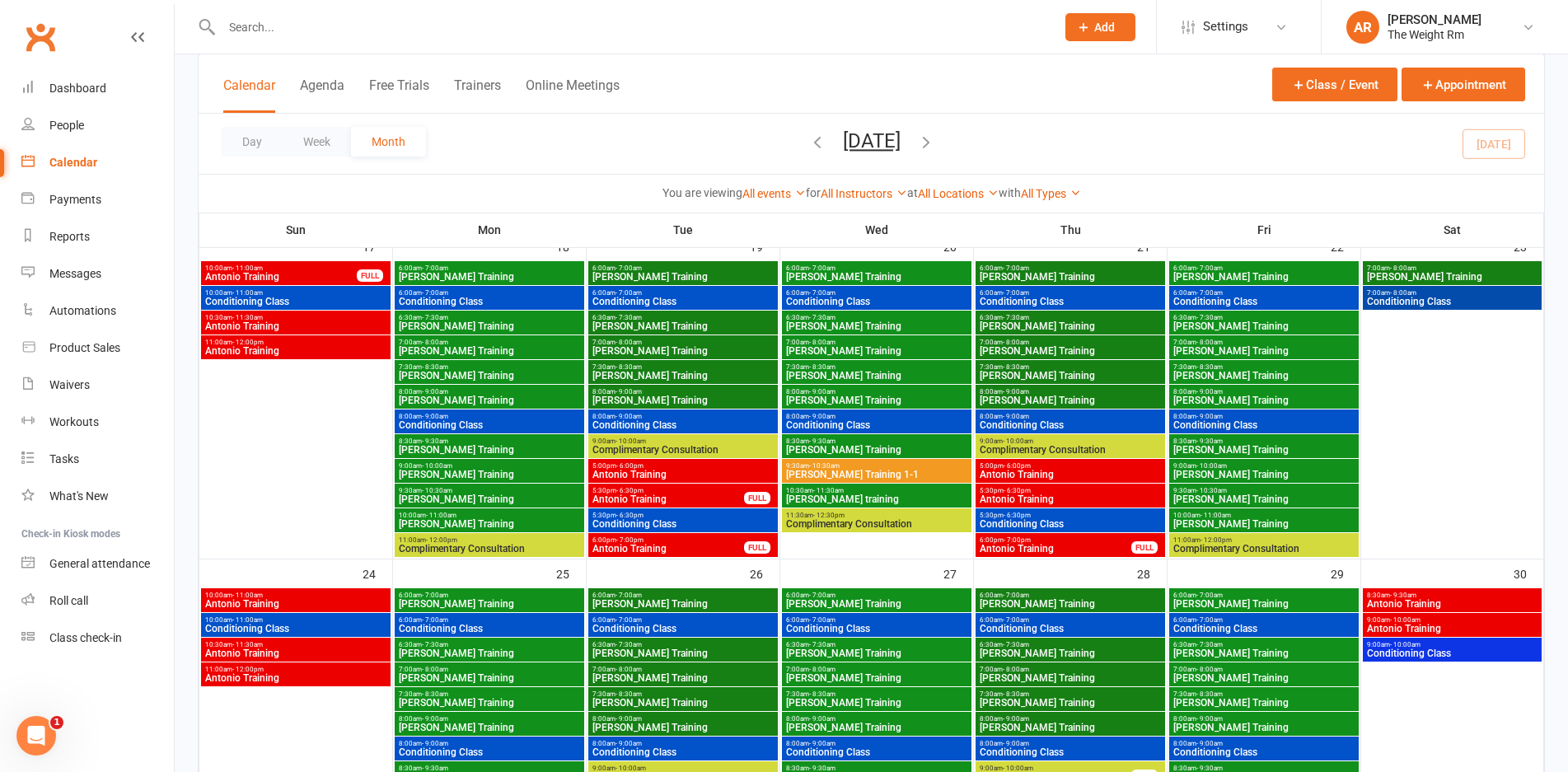
scroll to position [1097, 0]
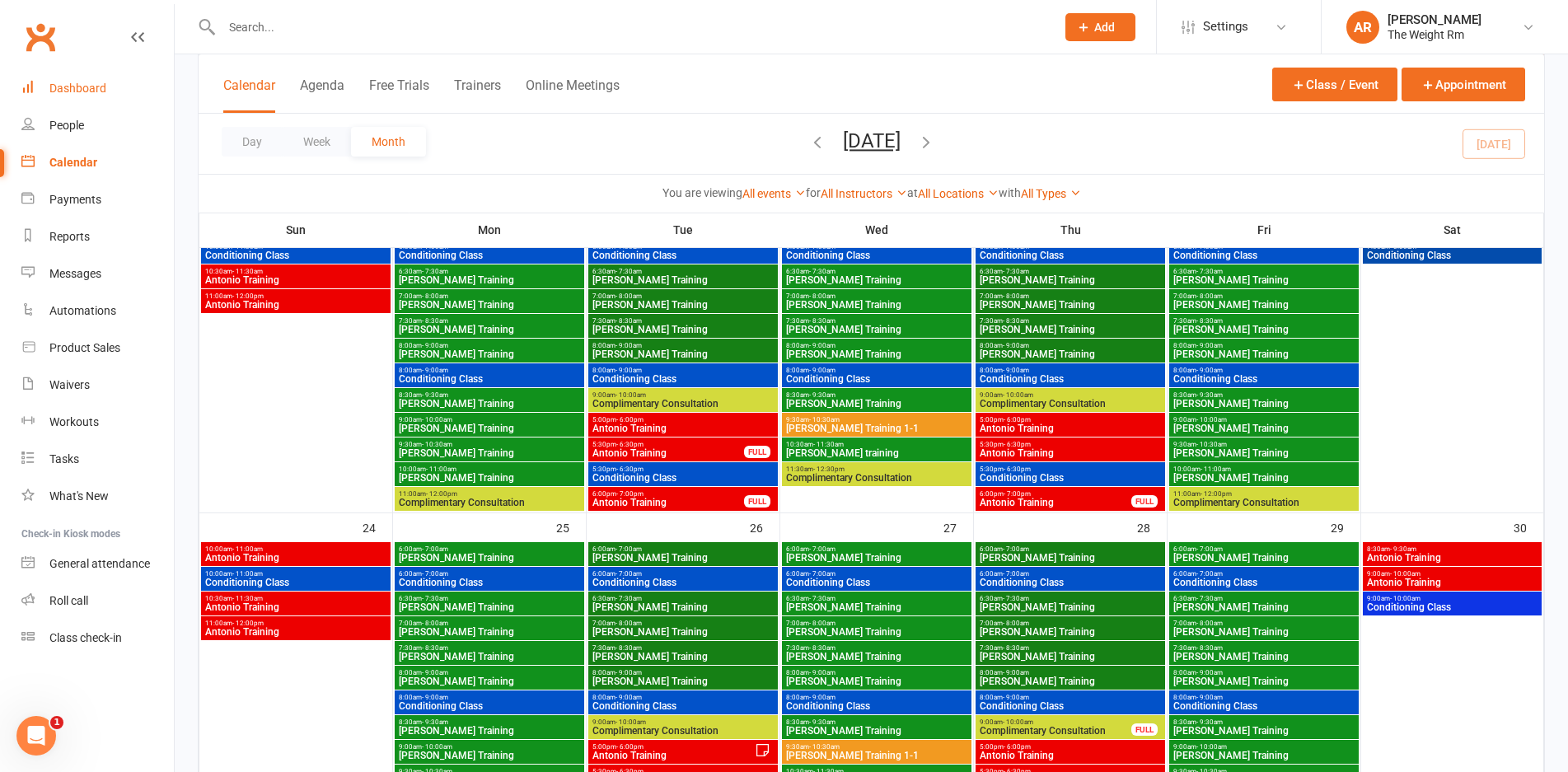
click at [91, 88] on div "Dashboard" at bounding box center [78, 88] width 57 height 13
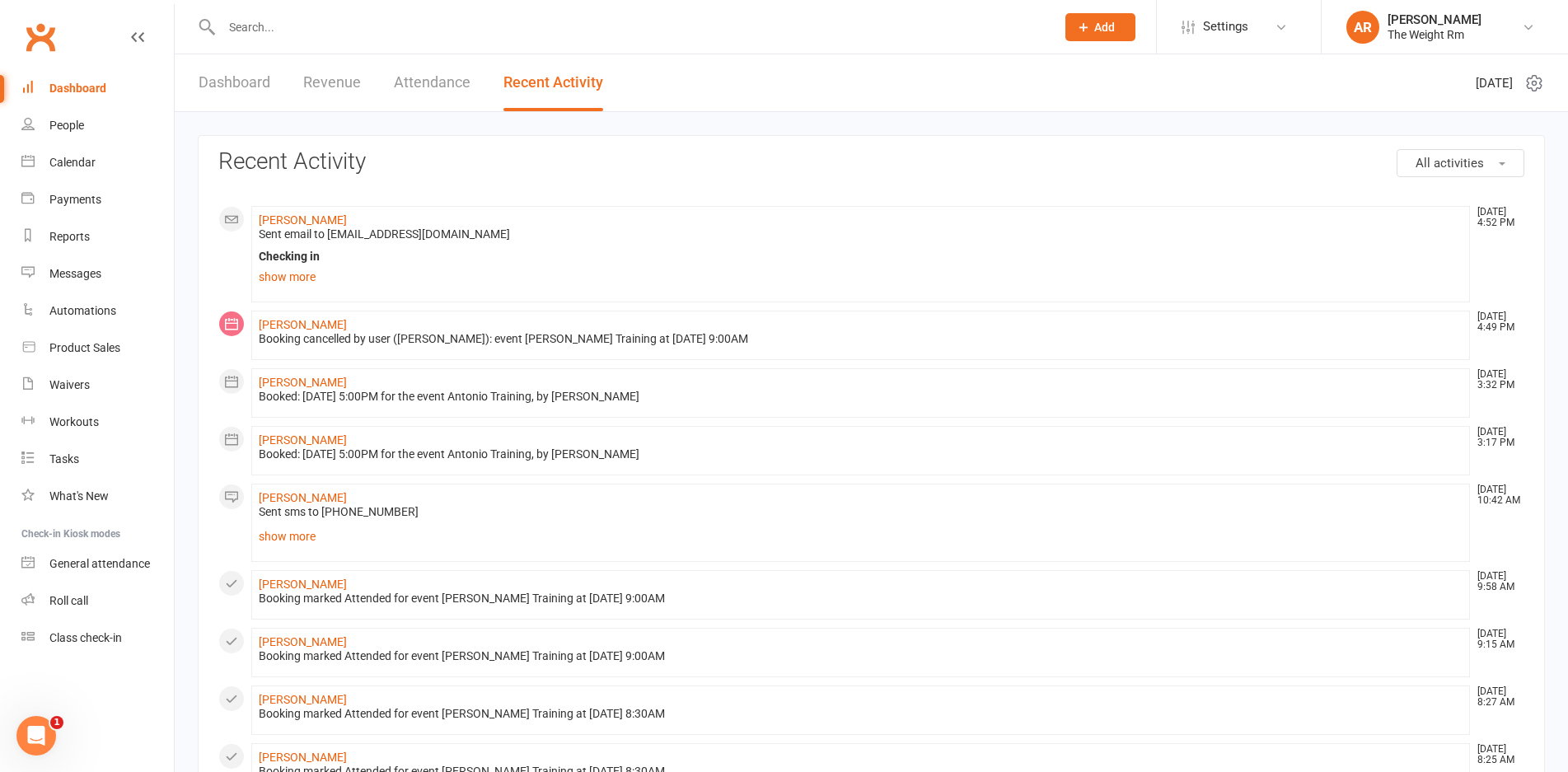
click at [237, 69] on link "Dashboard" at bounding box center [234, 82] width 72 height 57
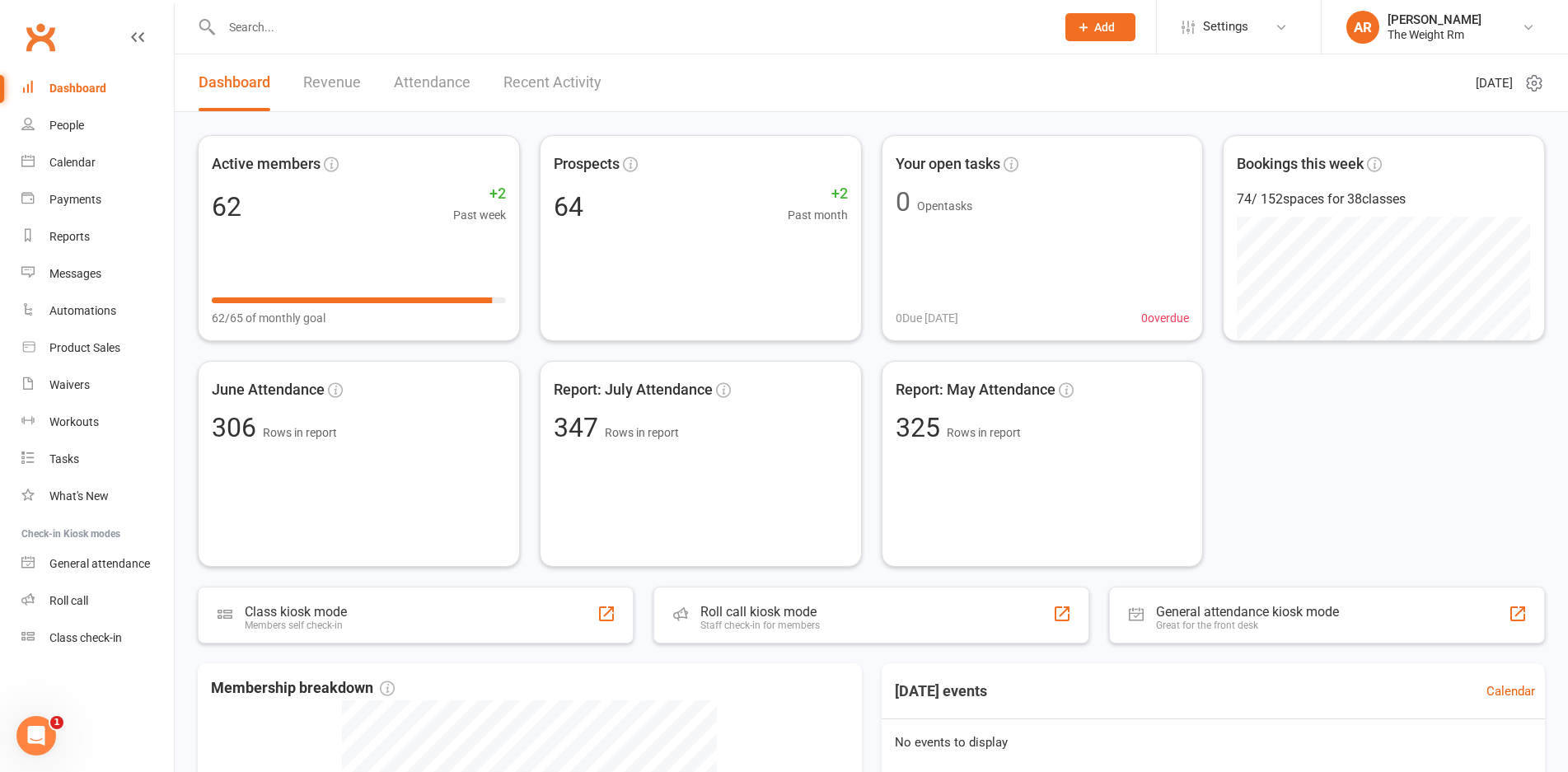
click at [566, 90] on link "Recent Activity" at bounding box center [553, 82] width 98 height 57
